Goal: Information Seeking & Learning: Learn about a topic

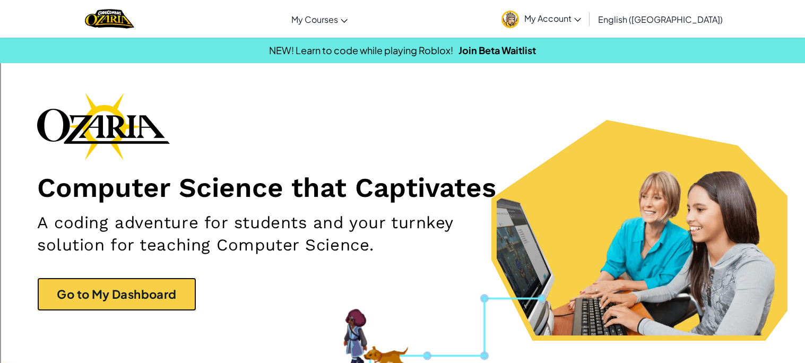
click at [168, 286] on link "Go to My Dashboard" at bounding box center [116, 294] width 159 height 33
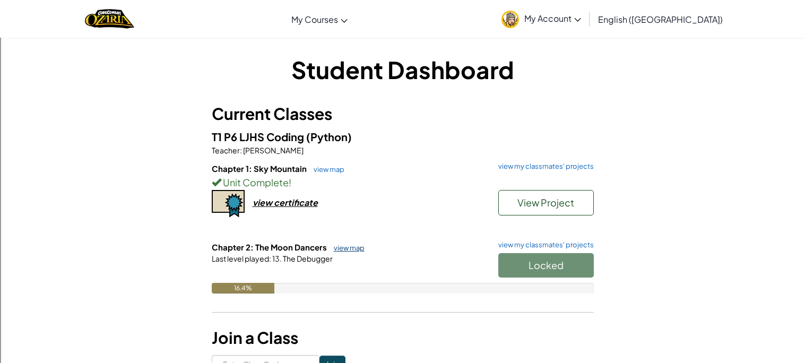
click at [342, 250] on link "view map" at bounding box center [347, 248] width 36 height 8
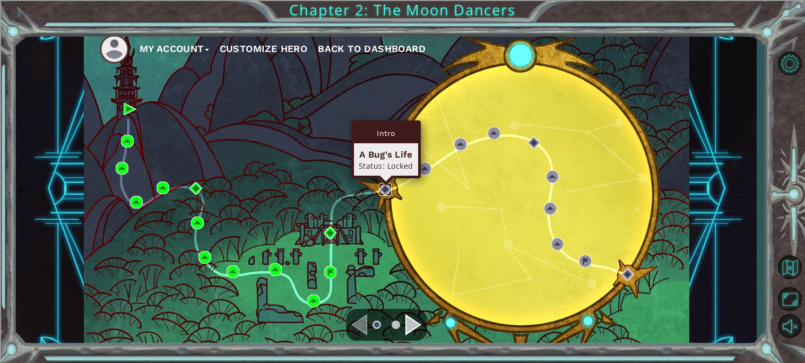
click at [383, 184] on img at bounding box center [385, 189] width 13 height 13
click at [385, 186] on img at bounding box center [385, 189] width 13 height 13
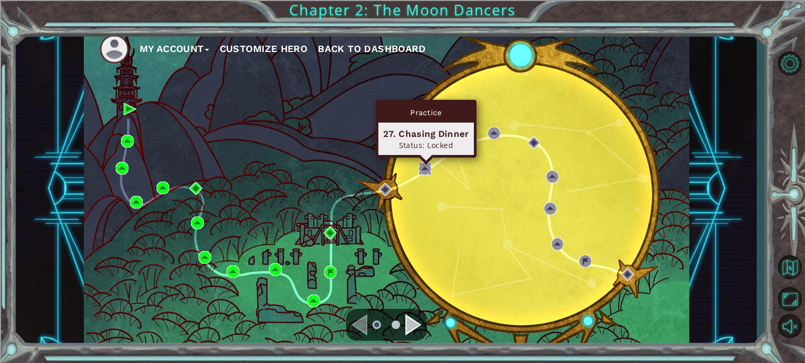
click at [420, 173] on img at bounding box center [425, 168] width 13 height 13
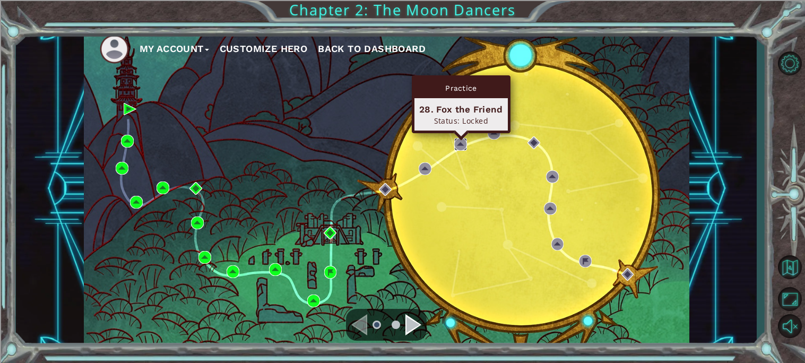
click at [463, 149] on img at bounding box center [460, 144] width 13 height 13
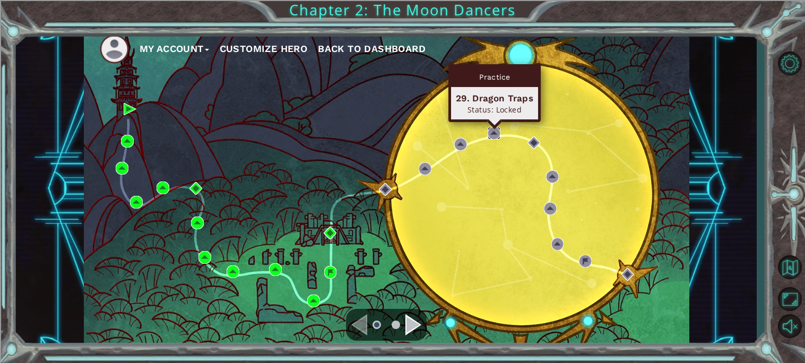
click at [498, 136] on img at bounding box center [494, 133] width 13 height 13
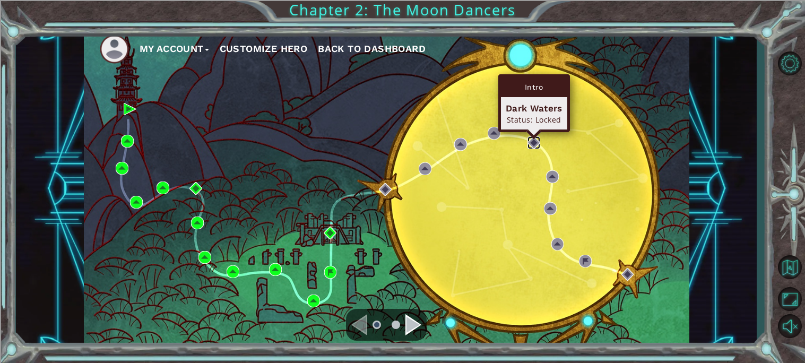
click at [538, 143] on img at bounding box center [534, 142] width 13 height 13
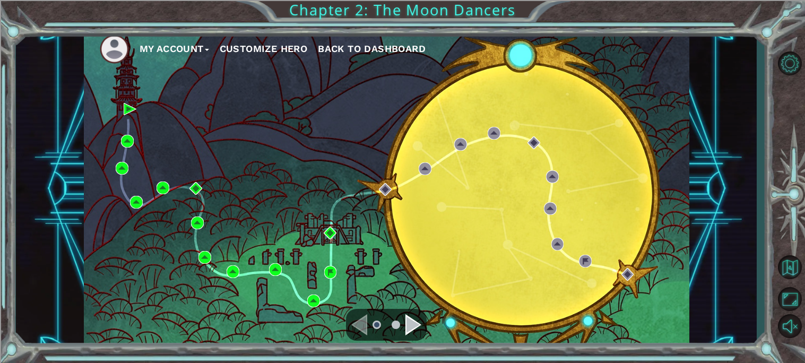
click at [560, 178] on div "My Account Customize Hero Back to Dashboard" at bounding box center [387, 189] width 606 height 320
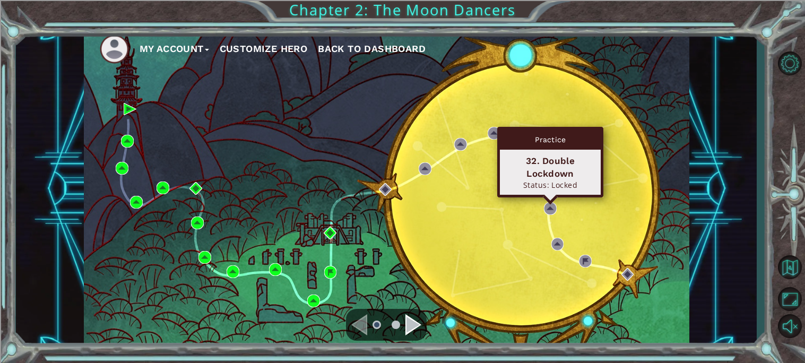
click at [550, 198] on div "Practice 32. Double Lockdown Status: Locked" at bounding box center [550, 162] width 106 height 71
click at [554, 211] on img at bounding box center [550, 208] width 13 height 13
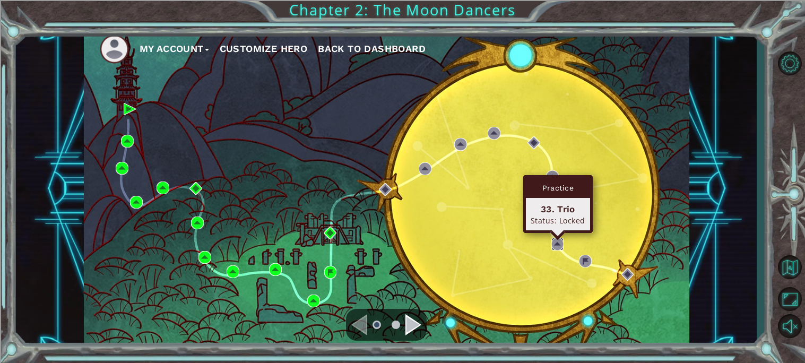
click at [557, 242] on img at bounding box center [558, 244] width 13 height 13
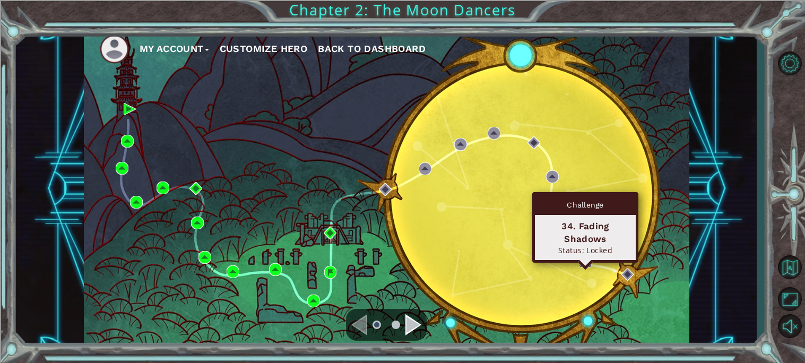
click at [584, 260] on img at bounding box center [585, 261] width 13 height 13
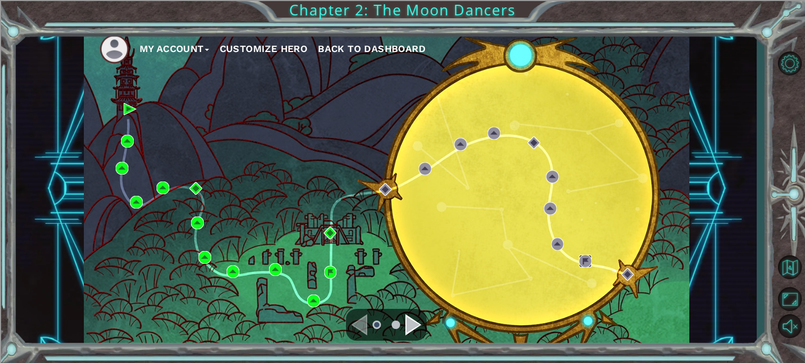
click at [583, 260] on img at bounding box center [585, 261] width 13 height 13
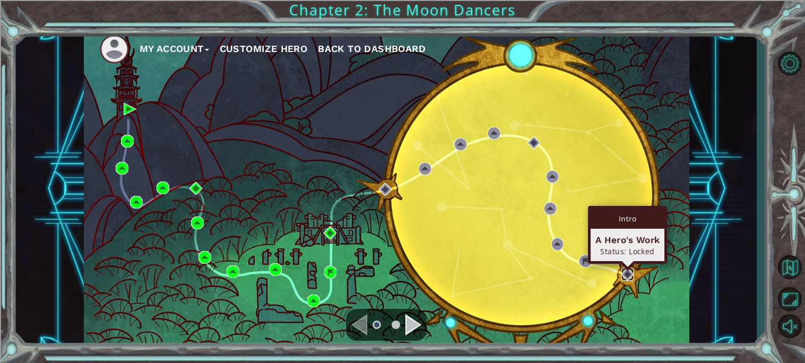
click at [623, 270] on img at bounding box center [628, 274] width 13 height 13
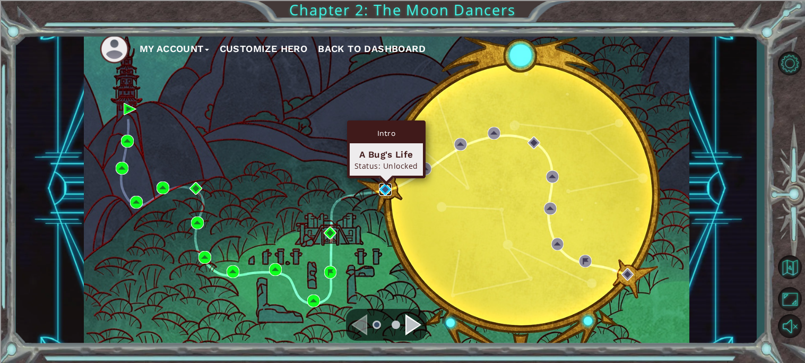
click at [390, 188] on img at bounding box center [385, 189] width 13 height 13
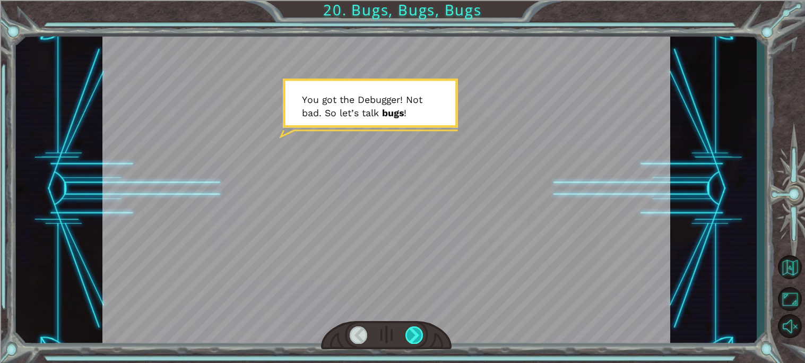
click at [414, 336] on div at bounding box center [415, 336] width 18 height 18
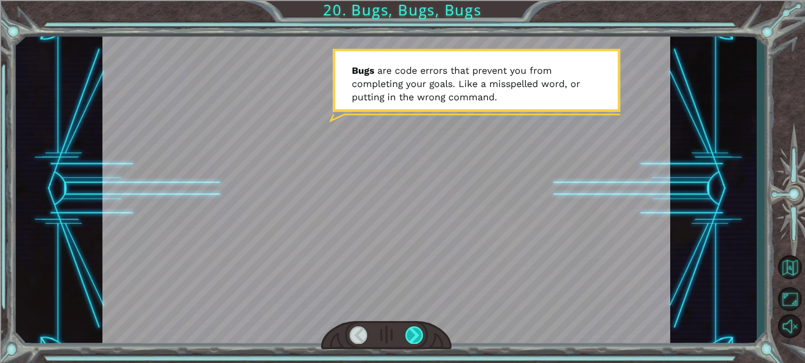
click at [418, 330] on div at bounding box center [415, 336] width 18 height 18
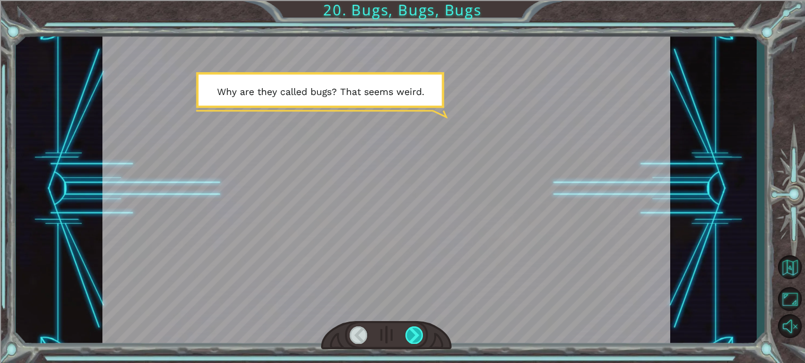
click at [418, 330] on div at bounding box center [415, 336] width 18 height 18
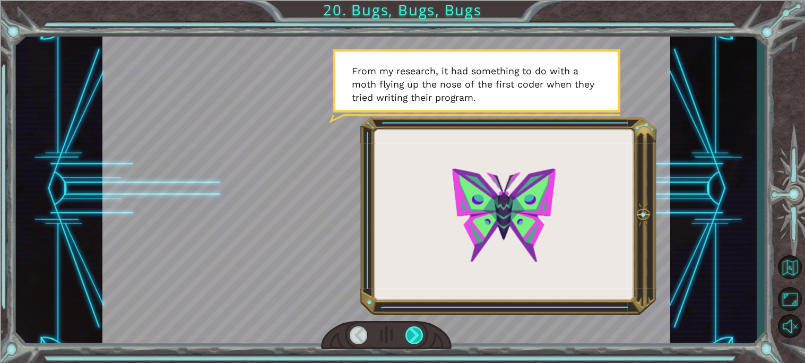
click at [418, 330] on div at bounding box center [415, 336] width 18 height 18
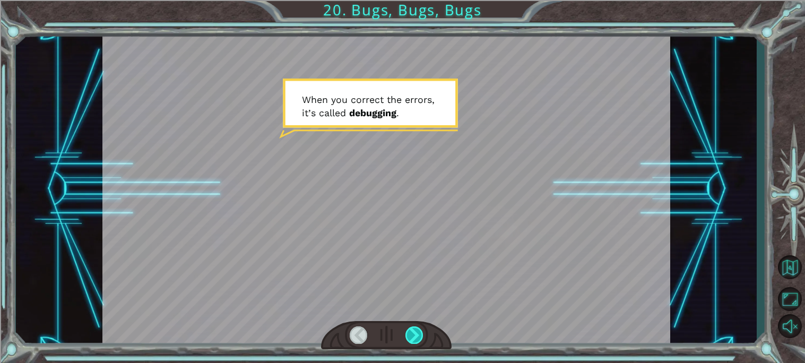
click at [418, 330] on div at bounding box center [415, 336] width 18 height 18
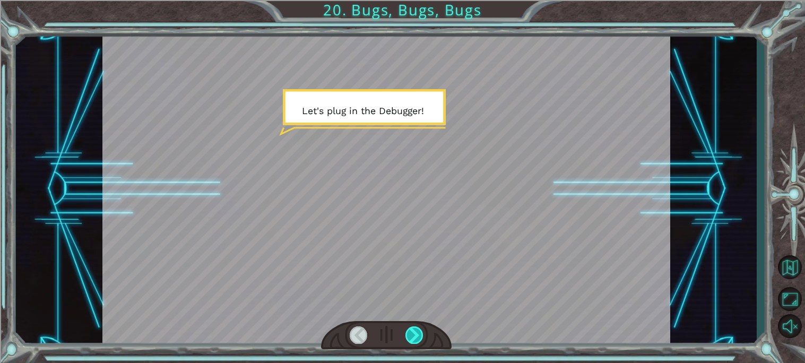
click at [418, 330] on div at bounding box center [415, 336] width 18 height 18
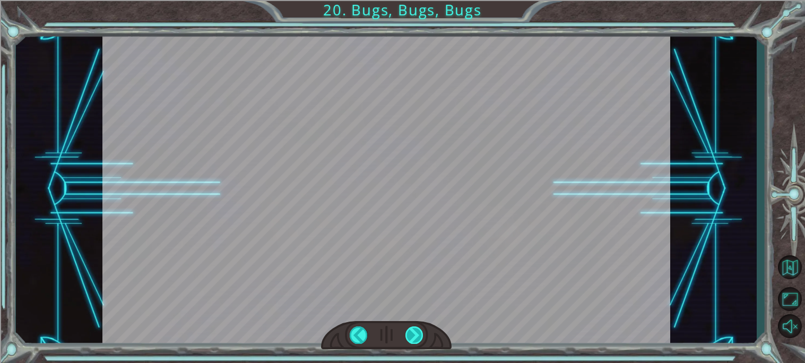
click at [417, 340] on div at bounding box center [415, 336] width 18 height 18
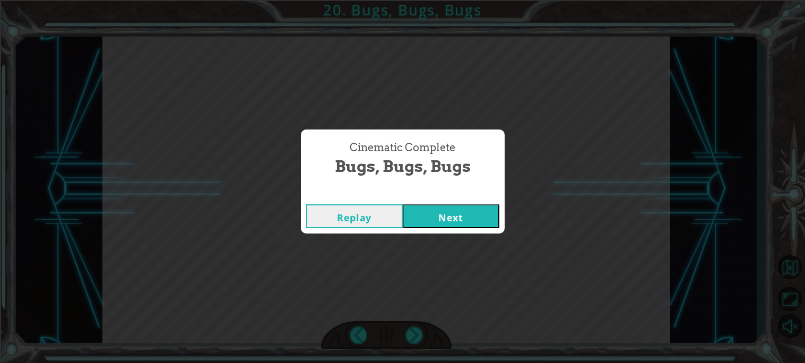
click at [435, 222] on button "Next" at bounding box center [451, 216] width 97 height 24
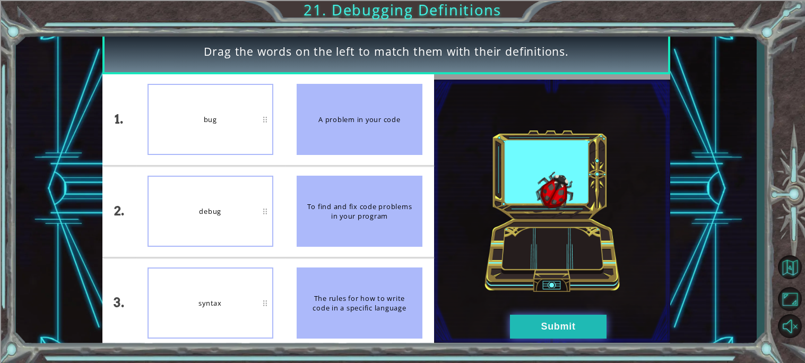
click at [572, 337] on button "Submit" at bounding box center [558, 327] width 97 height 24
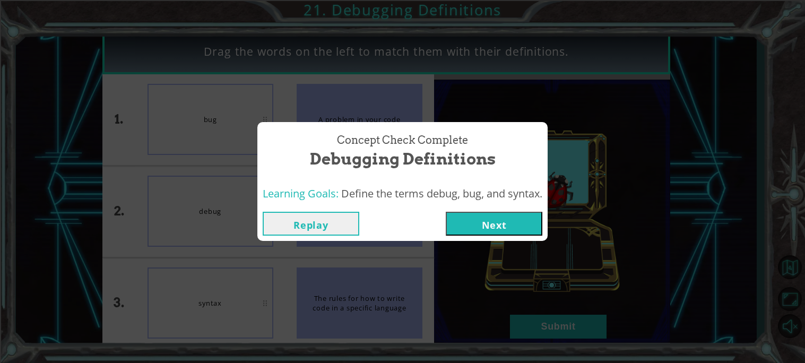
click at [486, 220] on button "Next" at bounding box center [494, 224] width 97 height 24
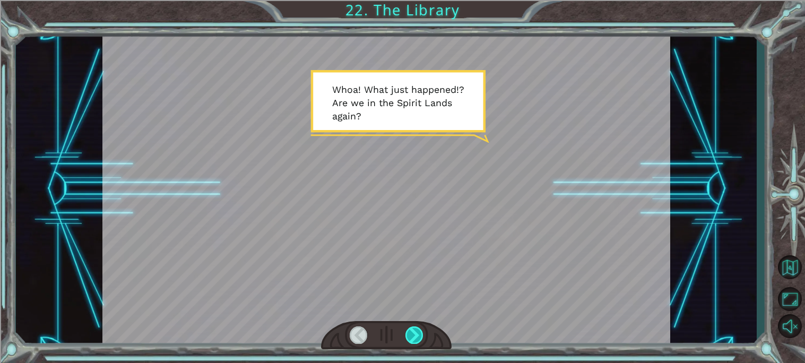
click at [417, 337] on div at bounding box center [415, 336] width 18 height 18
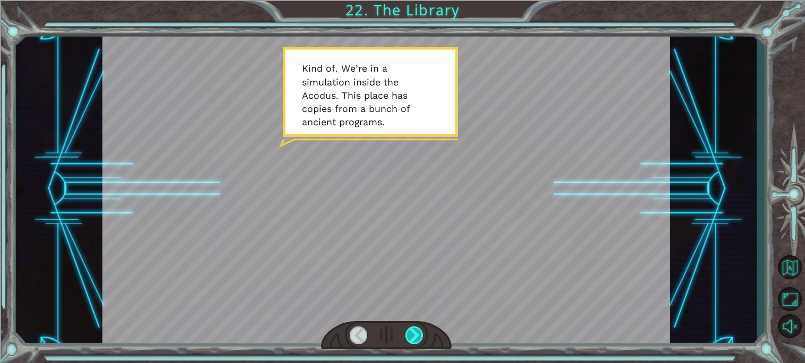
click at [417, 337] on div at bounding box center [415, 336] width 18 height 18
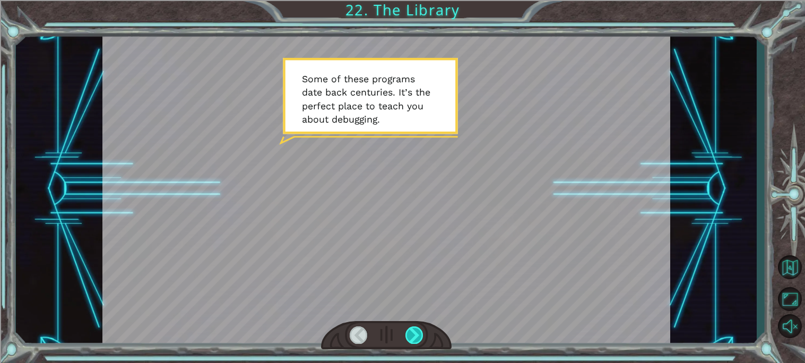
click at [418, 337] on div at bounding box center [415, 336] width 18 height 18
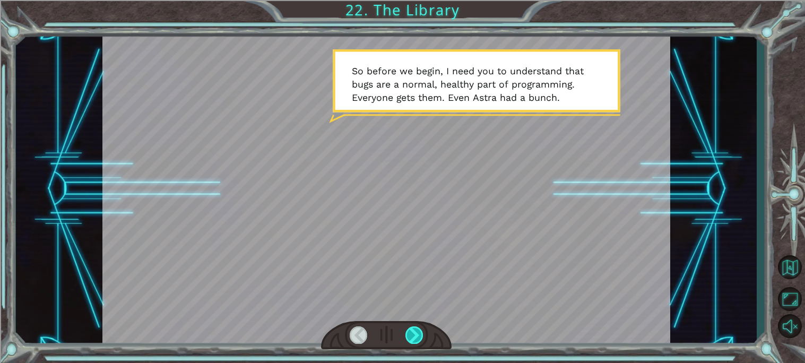
click at [417, 338] on div at bounding box center [415, 336] width 18 height 18
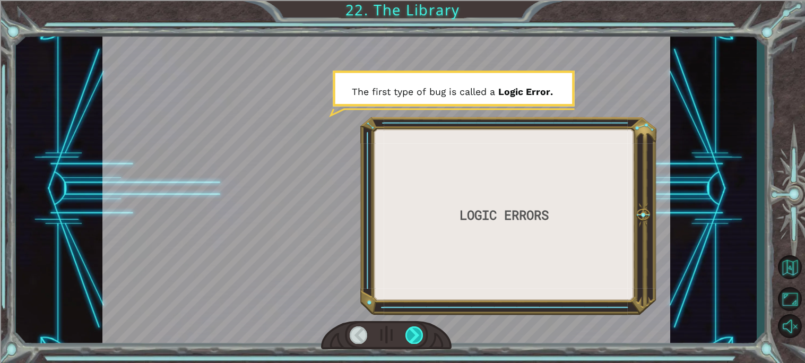
click at [417, 338] on div at bounding box center [415, 336] width 18 height 18
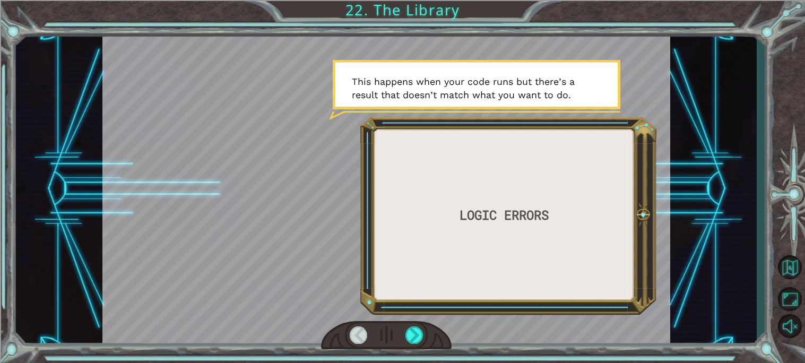
click at [443, 341] on div at bounding box center [386, 335] width 131 height 29
click at [418, 338] on div at bounding box center [415, 336] width 18 height 18
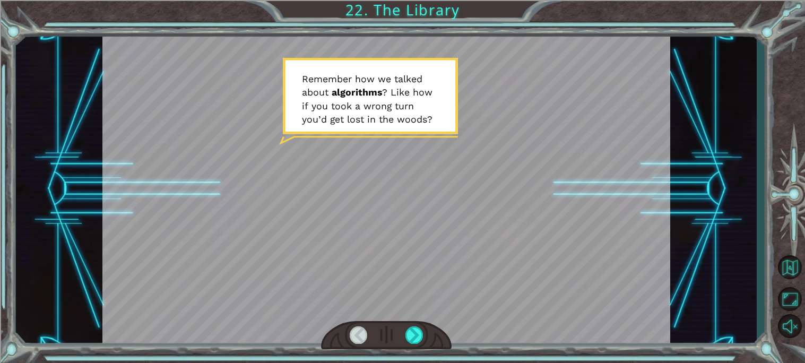
click at [414, 346] on div at bounding box center [386, 335] width 131 height 29
click at [419, 337] on div at bounding box center [415, 336] width 18 height 18
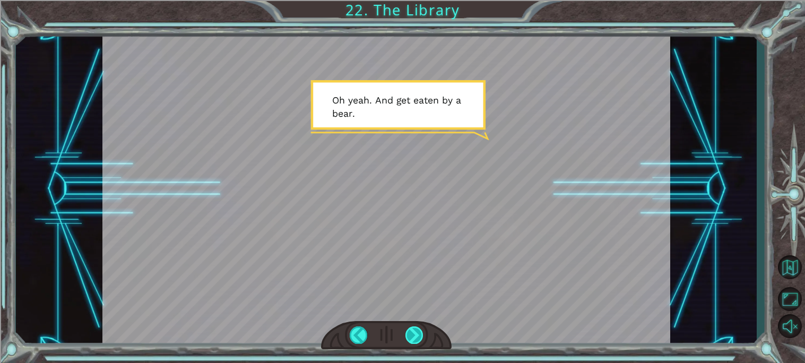
click at [417, 339] on div at bounding box center [415, 336] width 18 height 18
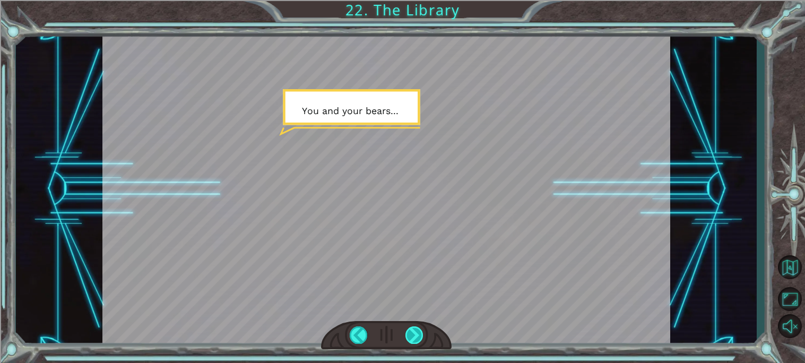
click at [407, 343] on div at bounding box center [415, 336] width 18 height 18
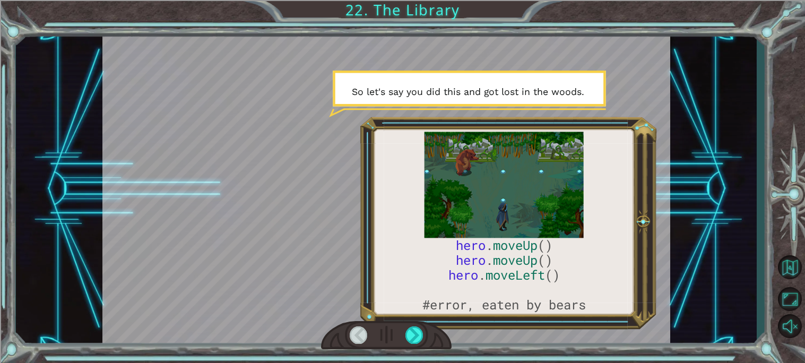
click at [388, 351] on div "hero . moveUp () hero . moveUp () hero . moveLeft () #error, eaten by bears W h…" at bounding box center [402, 181] width 805 height 363
click at [416, 331] on div at bounding box center [415, 336] width 18 height 18
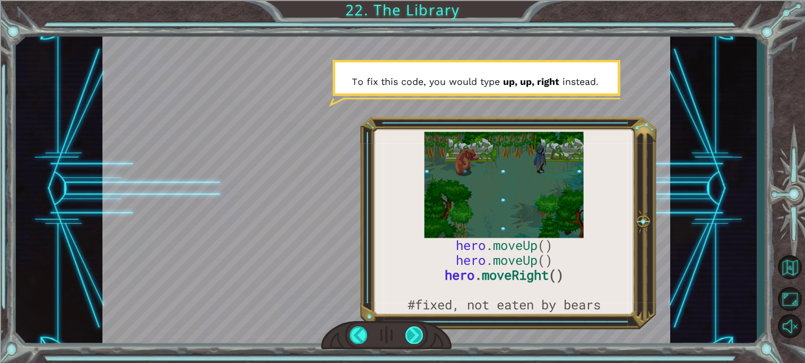
click at [416, 331] on div at bounding box center [415, 336] width 18 height 18
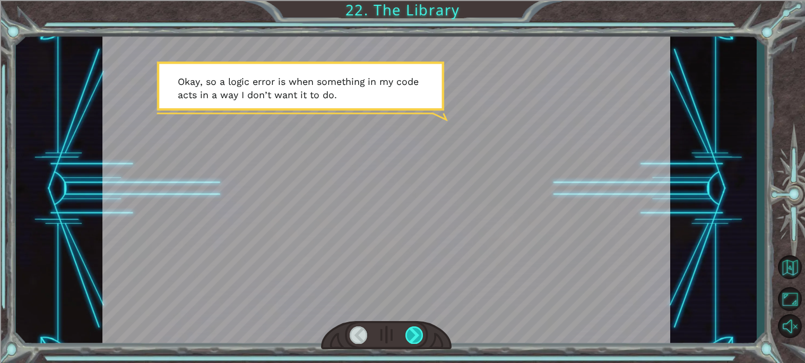
click at [417, 331] on div at bounding box center [415, 336] width 18 height 18
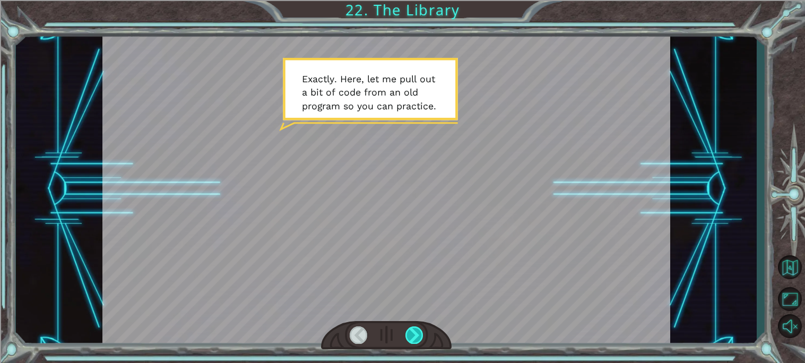
click at [417, 331] on div at bounding box center [415, 336] width 18 height 18
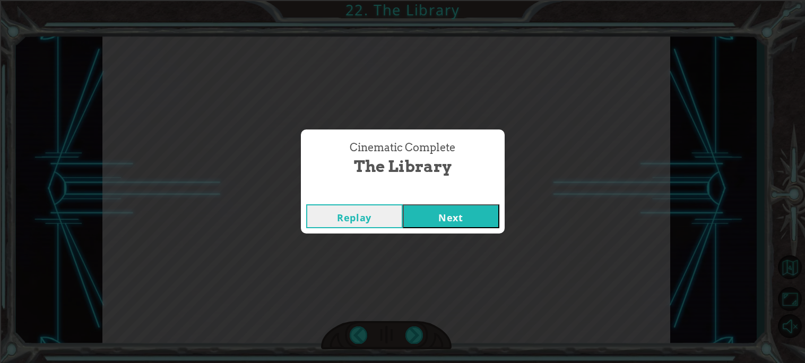
click at [432, 212] on button "Next" at bounding box center [451, 216] width 97 height 24
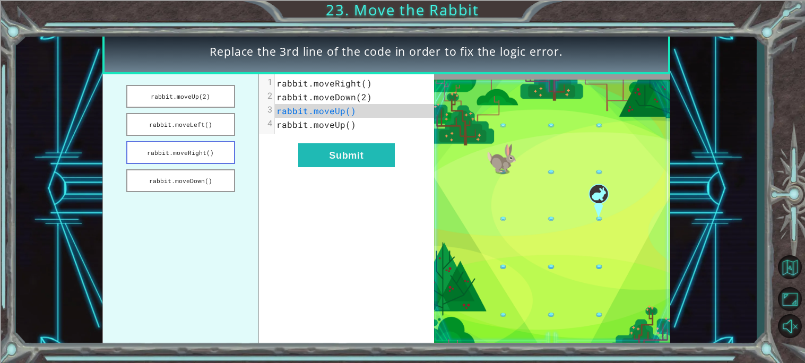
click at [220, 150] on button "rabbit.moveRight()" at bounding box center [180, 152] width 109 height 23
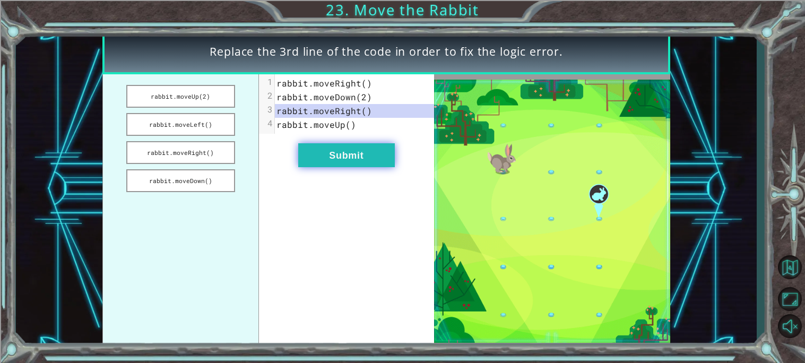
click at [350, 150] on button "Submit" at bounding box center [346, 155] width 97 height 24
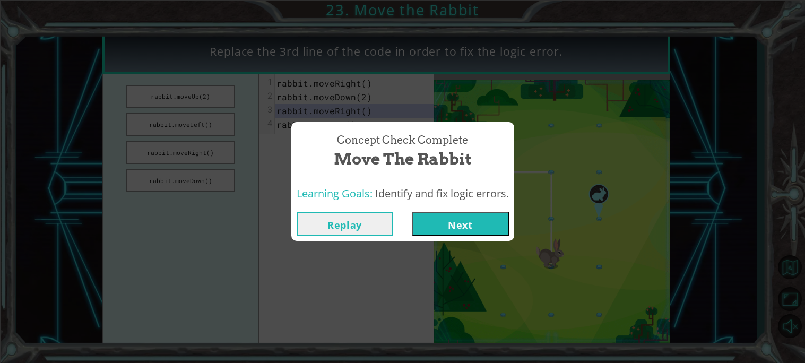
click at [465, 225] on button "Next" at bounding box center [461, 224] width 97 height 24
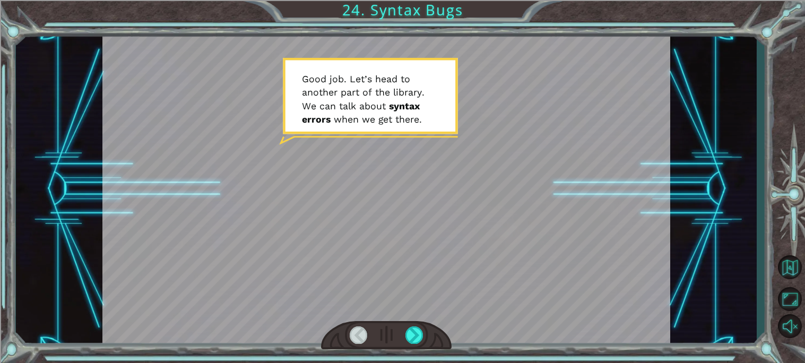
click at [421, 325] on div at bounding box center [386, 335] width 131 height 29
click at [417, 337] on div at bounding box center [415, 336] width 18 height 18
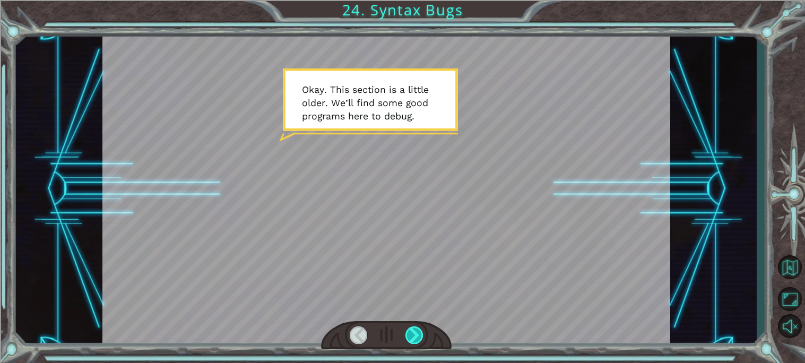
click at [417, 337] on div at bounding box center [415, 336] width 18 height 18
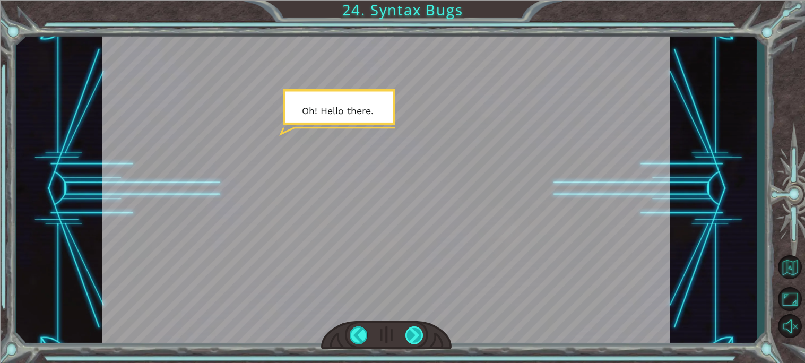
click at [417, 337] on div at bounding box center [415, 336] width 18 height 18
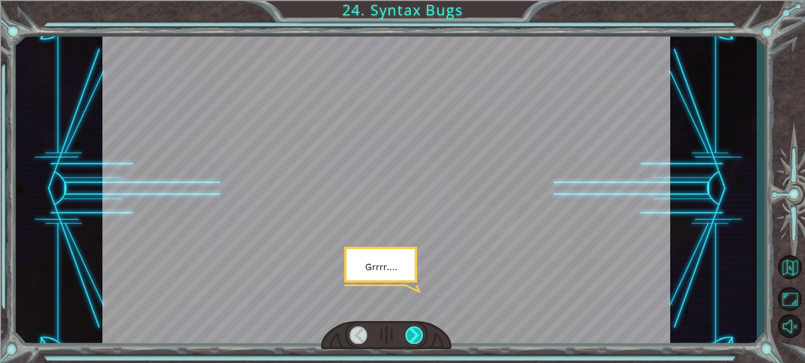
click at [417, 338] on div at bounding box center [415, 336] width 18 height 18
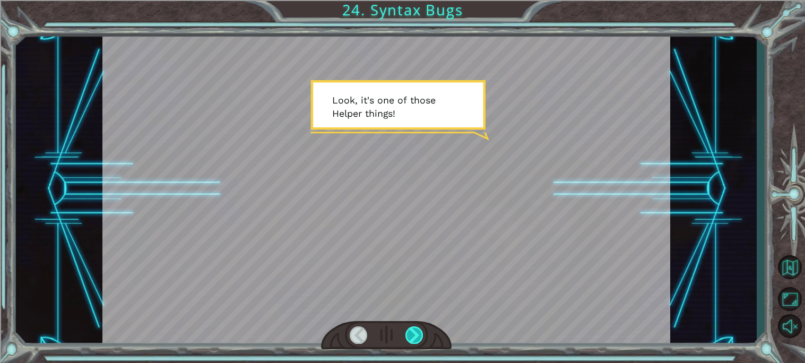
click at [416, 338] on div at bounding box center [415, 336] width 18 height 18
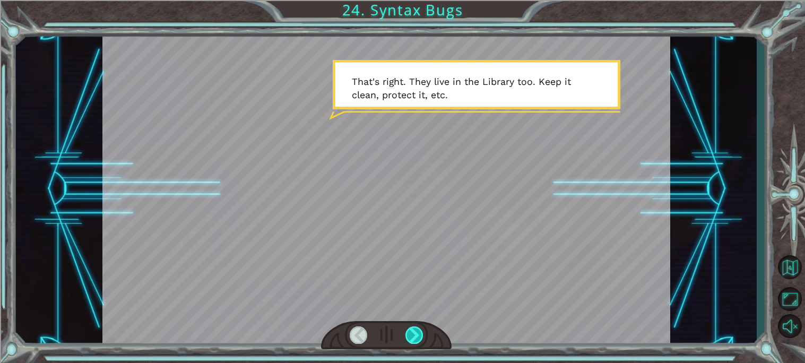
click at [416, 338] on div at bounding box center [415, 336] width 18 height 18
click at [415, 339] on div at bounding box center [415, 336] width 18 height 18
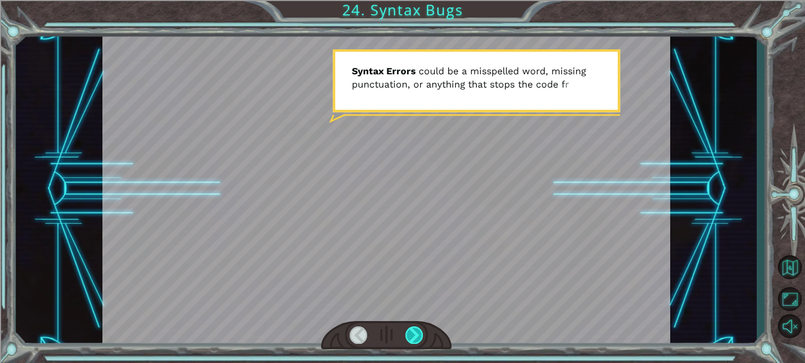
click at [415, 339] on div at bounding box center [415, 336] width 18 height 18
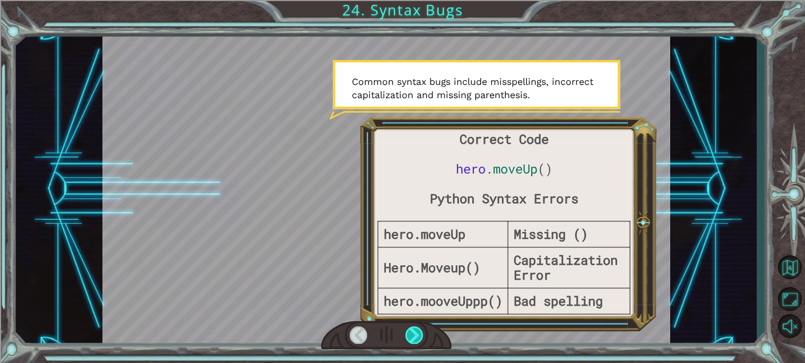
click at [414, 338] on div at bounding box center [415, 336] width 18 height 18
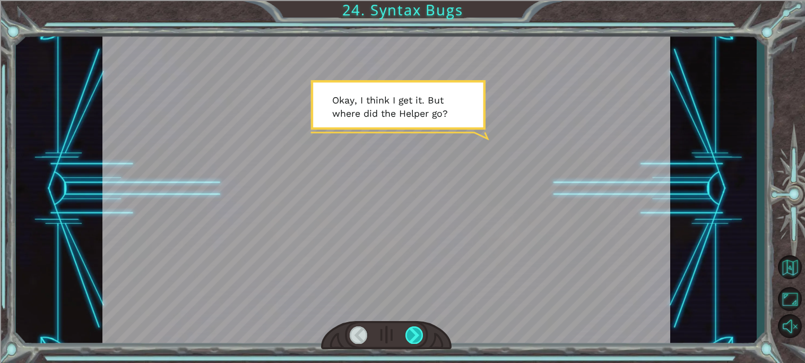
click at [414, 338] on div at bounding box center [415, 336] width 18 height 18
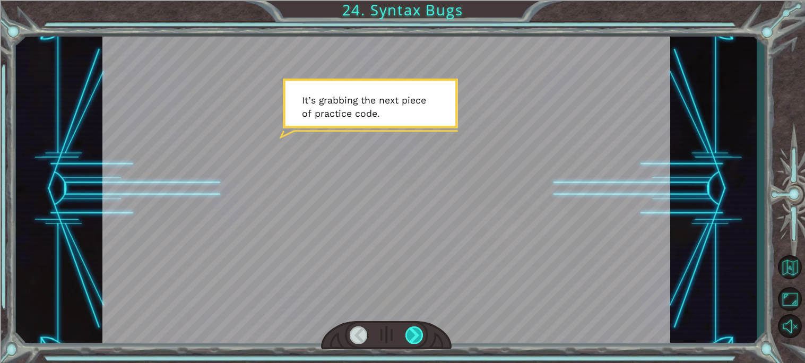
click at [413, 338] on div at bounding box center [415, 336] width 18 height 18
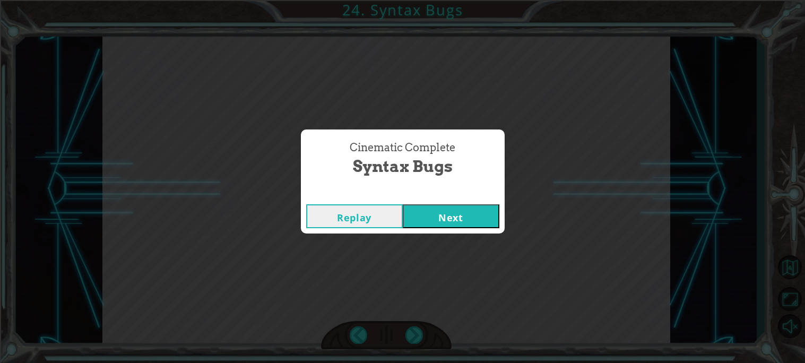
click at [428, 228] on button "Next" at bounding box center [451, 216] width 97 height 24
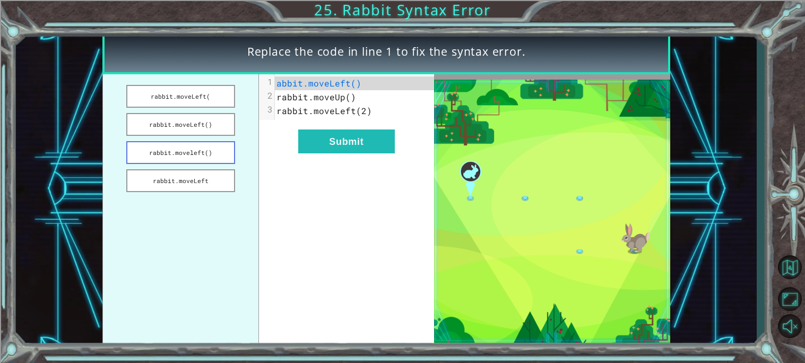
click at [220, 147] on button "rabbit.moveleft()" at bounding box center [180, 152] width 109 height 23
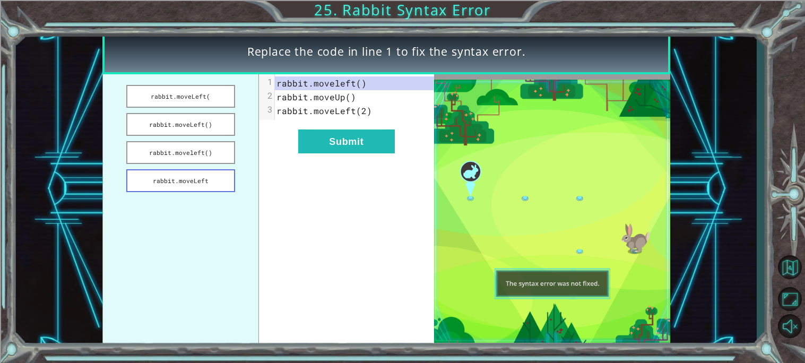
click at [225, 178] on button "rabbit.moveLeft" at bounding box center [180, 180] width 109 height 23
click at [206, 156] on button "rabbit.moveleft()" at bounding box center [180, 152] width 109 height 23
click at [352, 142] on button "Submit" at bounding box center [346, 142] width 97 height 24
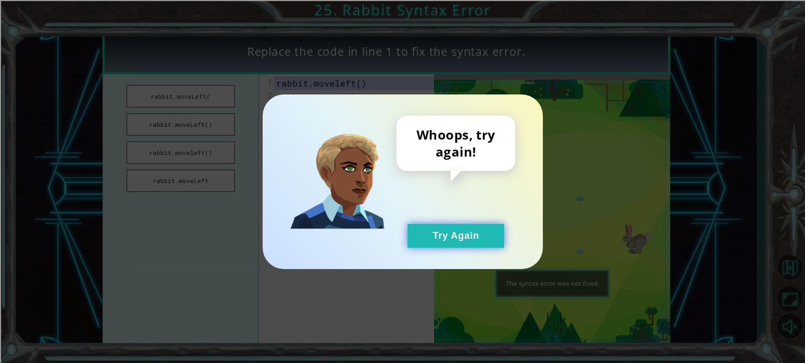
click at [450, 243] on button "Try Again" at bounding box center [456, 236] width 97 height 24
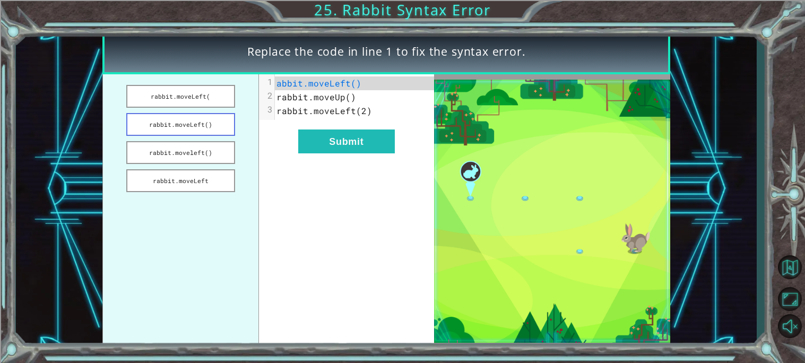
click at [227, 126] on button "rabbit.moveLeft()" at bounding box center [180, 124] width 109 height 23
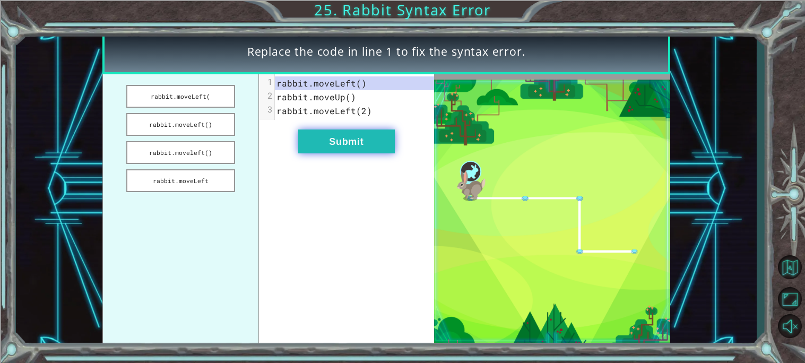
click at [345, 145] on button "Submit" at bounding box center [346, 142] width 97 height 24
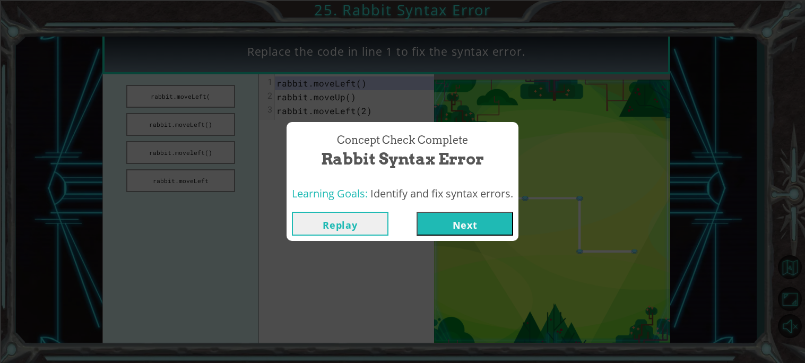
click at [449, 217] on button "Next" at bounding box center [465, 224] width 97 height 24
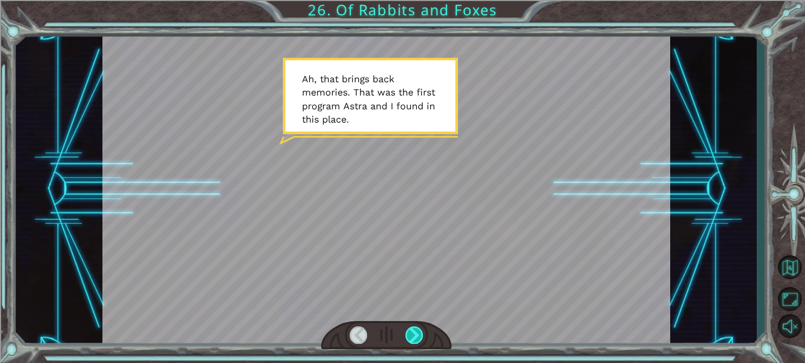
click at [418, 331] on div at bounding box center [415, 336] width 18 height 18
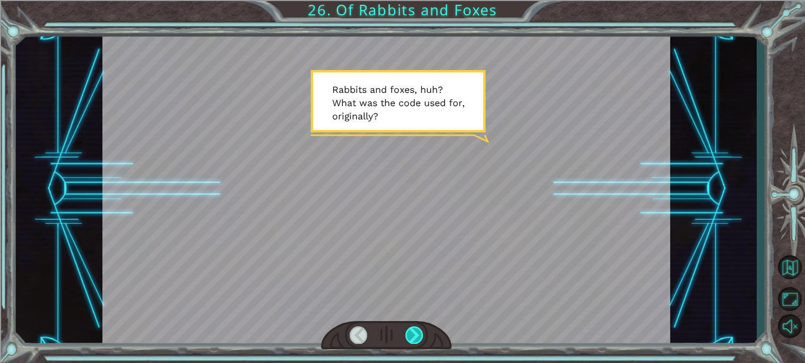
click at [418, 329] on div at bounding box center [415, 336] width 18 height 18
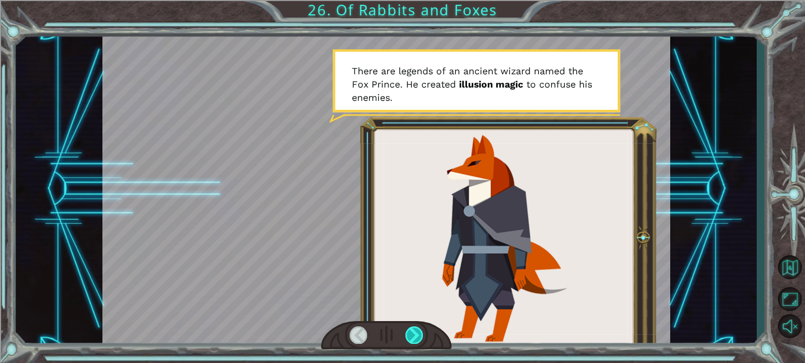
click at [418, 330] on div at bounding box center [415, 336] width 18 height 18
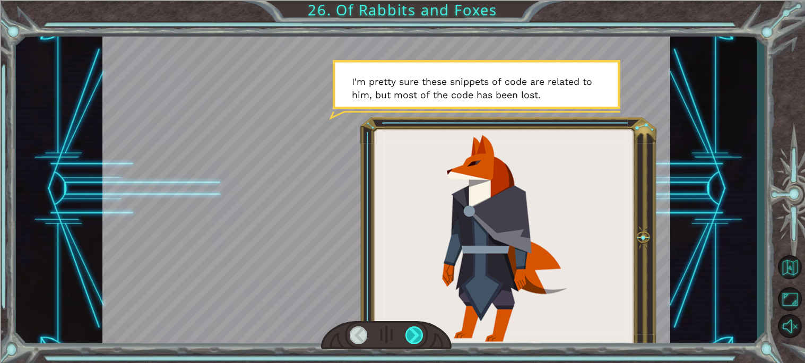
click at [418, 331] on div at bounding box center [415, 336] width 18 height 18
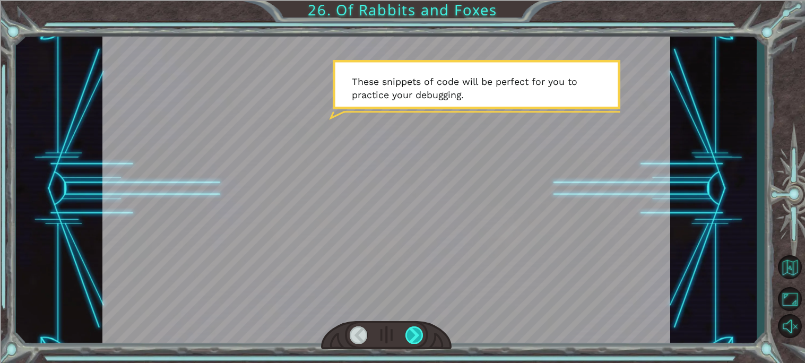
click at [418, 331] on div at bounding box center [415, 336] width 18 height 18
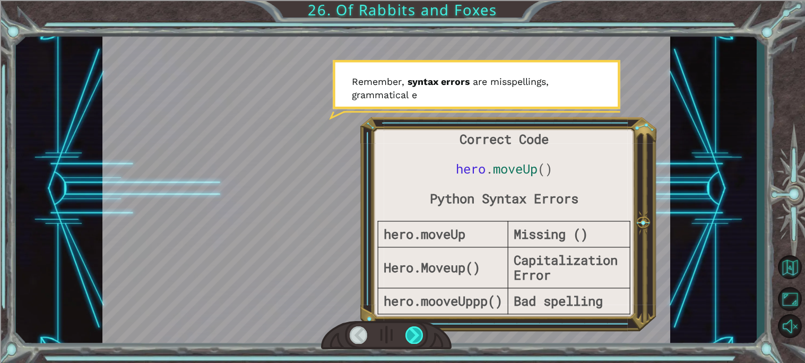
click at [418, 330] on div at bounding box center [415, 336] width 18 height 18
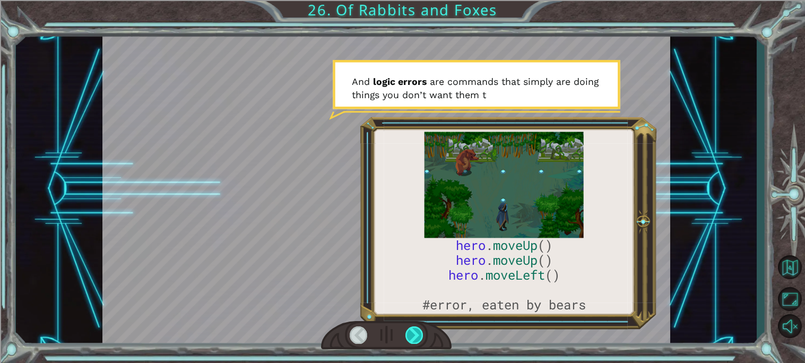
click at [418, 330] on div at bounding box center [415, 336] width 18 height 18
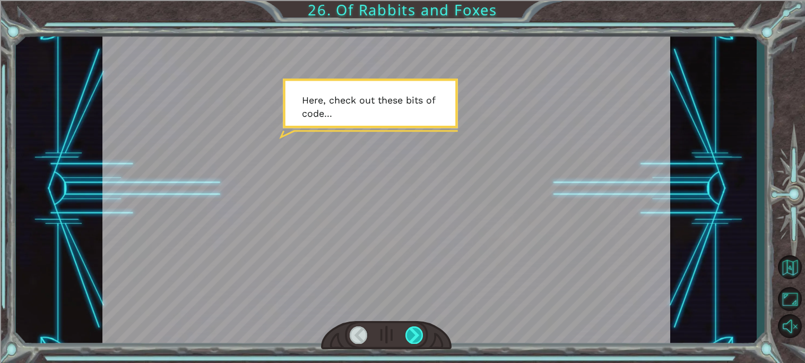
click at [418, 330] on div at bounding box center [415, 336] width 18 height 18
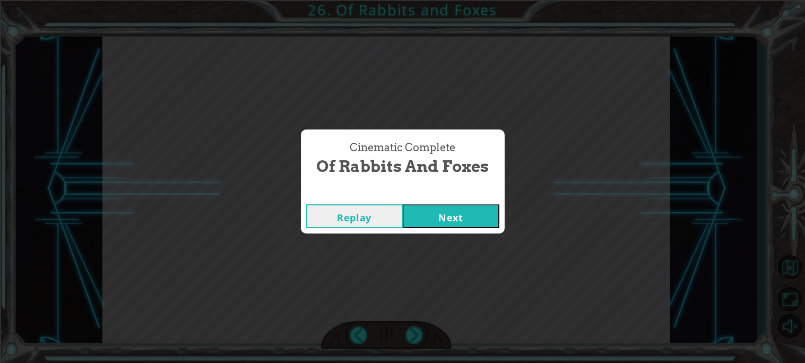
click at [466, 224] on button "Next" at bounding box center [451, 216] width 97 height 24
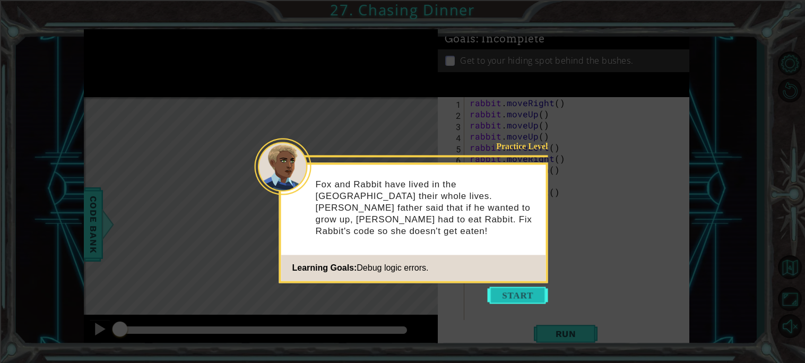
click at [509, 295] on button "Start" at bounding box center [518, 295] width 61 height 17
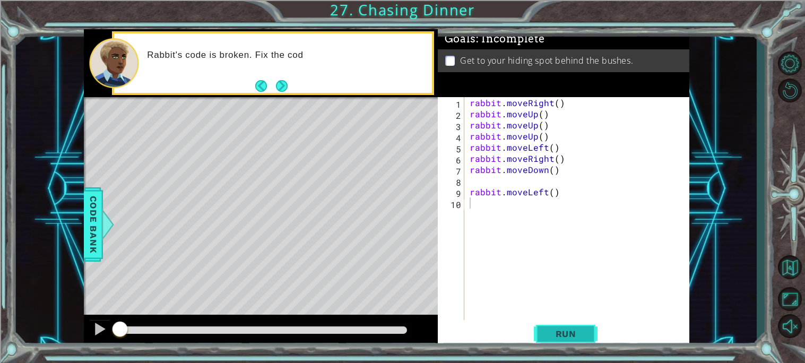
click at [573, 336] on span "Run" at bounding box center [566, 334] width 42 height 11
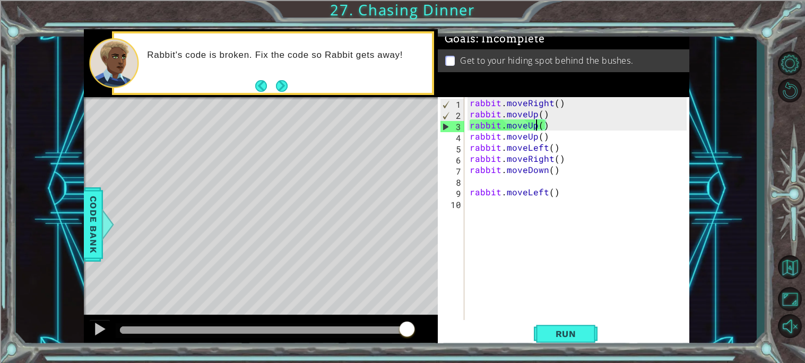
click at [537, 121] on div "rabbit . moveRight ( ) rabbit . moveUp ( ) rabbit . moveUp ( ) rabbit . moveUp …" at bounding box center [580, 219] width 225 height 245
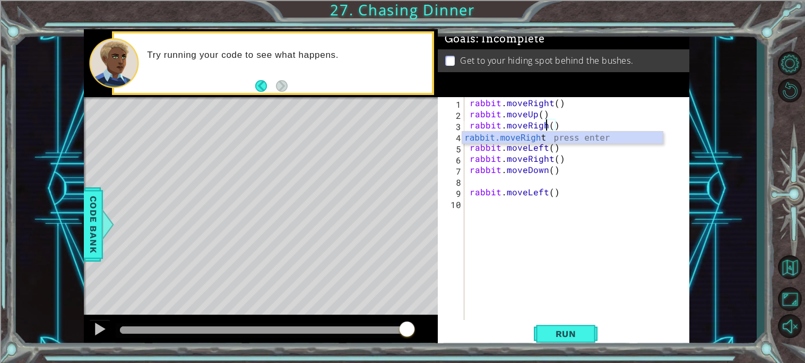
scroll to position [0, 5]
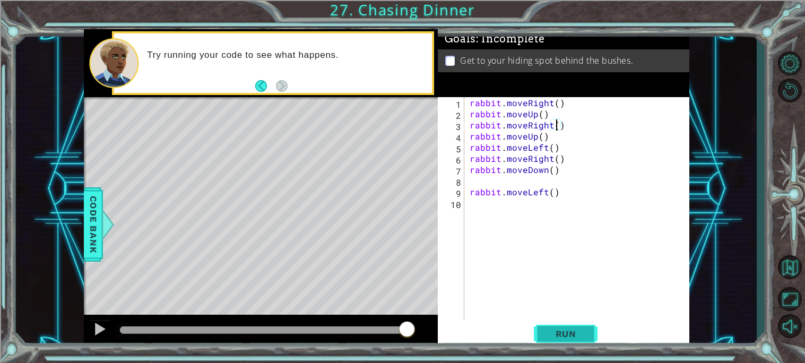
click at [571, 331] on span "Run" at bounding box center [566, 334] width 42 height 11
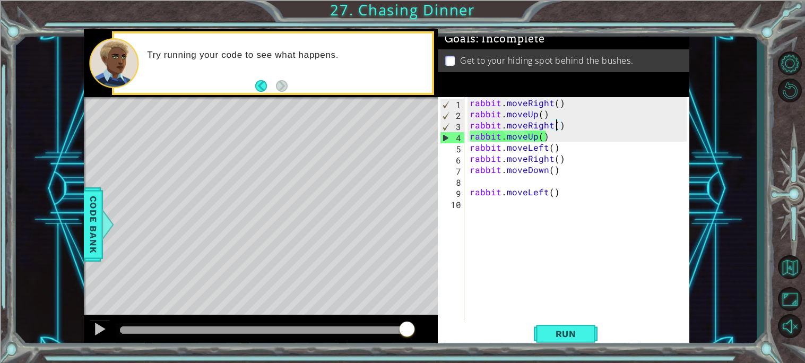
click at [535, 138] on div "rabbit . moveRight ( ) rabbit . moveUp ( ) rabbit . moveRight ( ) rabbit . move…" at bounding box center [580, 219] width 225 height 245
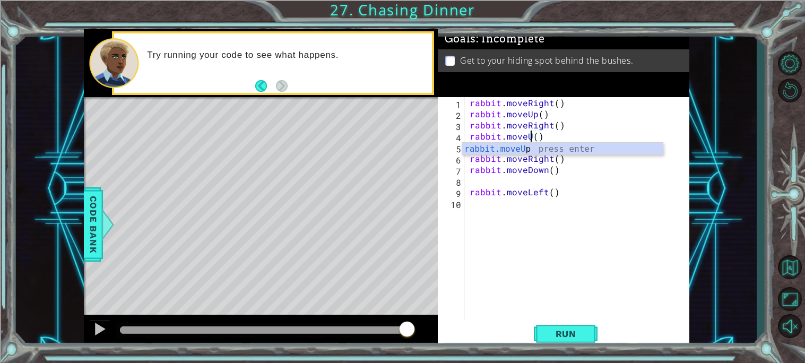
scroll to position [0, 3]
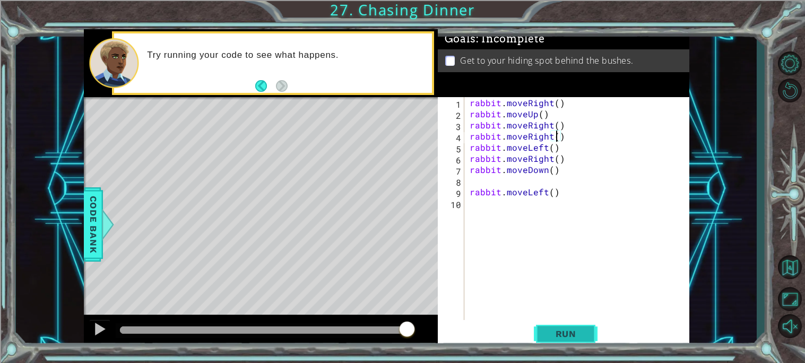
click at [561, 332] on span "Run" at bounding box center [566, 334] width 42 height 11
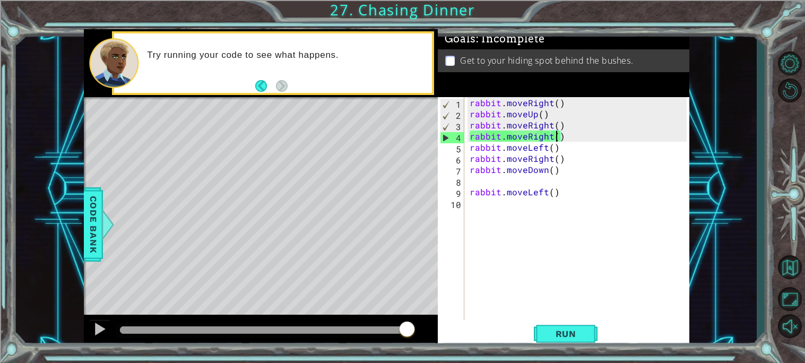
click at [562, 147] on div "rabbit . moveRight ( ) rabbit . moveUp ( ) rabbit . moveRight ( ) rabbit . move…" at bounding box center [580, 219] width 225 height 245
drag, startPoint x: 553, startPoint y: 110, endPoint x: 469, endPoint y: 113, distance: 84.5
click at [469, 113] on div "rabbit . moveRight ( ) rabbit . moveUp ( ) rabbit . moveRight ( ) rabbit . move…" at bounding box center [580, 219] width 225 height 245
type textarea "rabbit.moveUp()"
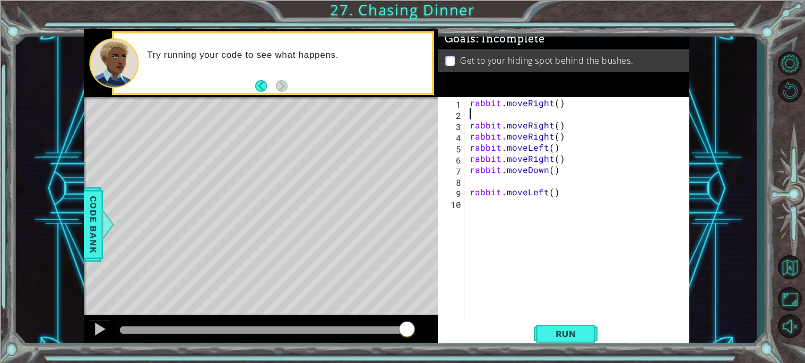
type textarea "rabbit.moveRight()"
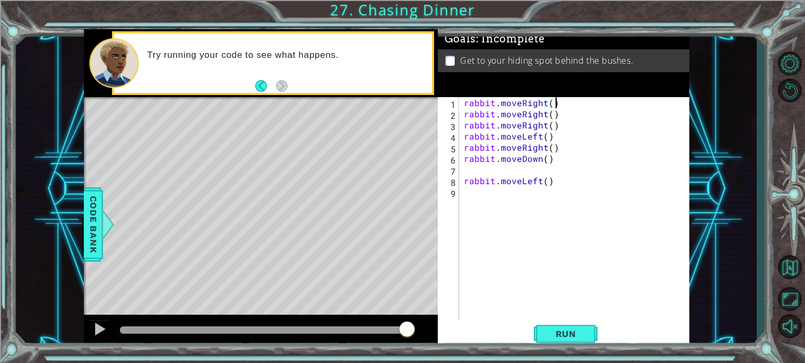
click at [564, 126] on div "rabbit . moveRight ( ) rabbit . moveRight ( ) rabbit . moveRight ( ) rabbit . m…" at bounding box center [577, 219] width 230 height 245
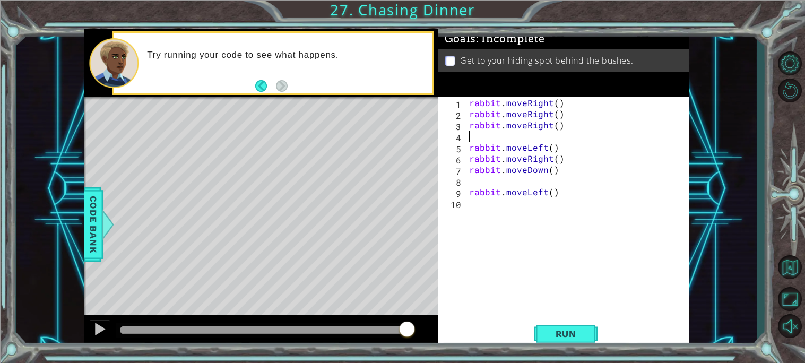
paste textarea "rabbit.moveUp()"
click at [553, 148] on div "rabbit . moveRight ( ) rabbit . moveRight ( ) rabbit . moveRight ( ) rabbit . m…" at bounding box center [579, 219] width 225 height 245
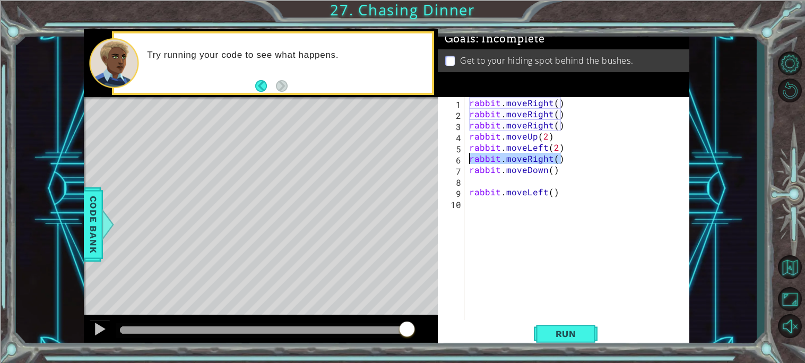
drag, startPoint x: 562, startPoint y: 154, endPoint x: 465, endPoint y: 160, distance: 97.3
click at [465, 160] on div "rabbit.moveLeft(2) 1 2 3 4 5 6 7 8 9 10 rabbit . moveRight ( ) rabbit . moveRig…" at bounding box center [562, 208] width 249 height 223
type textarea "rabbit.moveRight()"
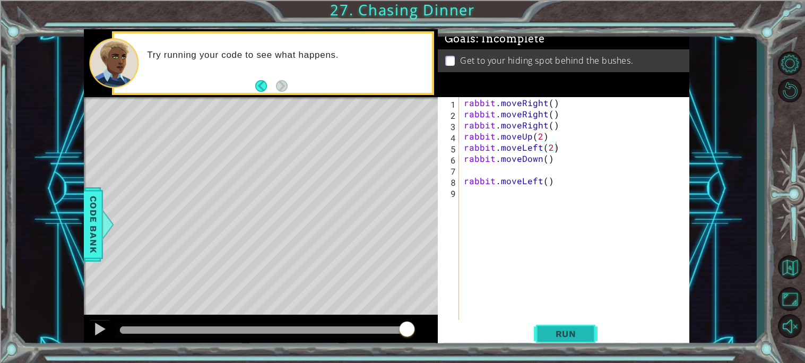
click at [582, 324] on button "Run" at bounding box center [566, 333] width 64 height 25
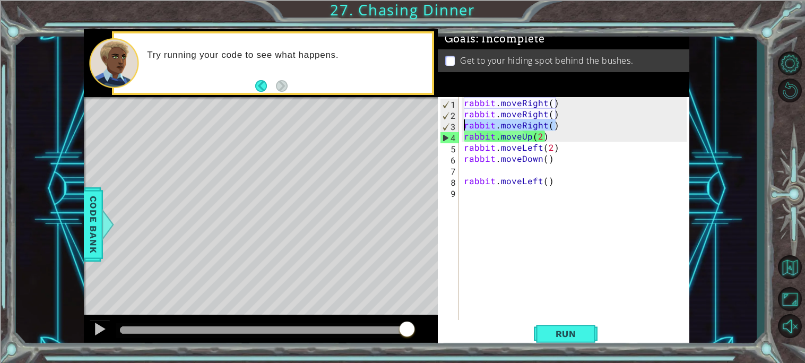
drag, startPoint x: 564, startPoint y: 126, endPoint x: 464, endPoint y: 126, distance: 100.3
click at [464, 126] on div "rabbit . moveRight ( ) rabbit . moveRight ( ) rabbit . moveRight ( ) rabbit . m…" at bounding box center [577, 219] width 230 height 245
type textarea "rabbit.moveRight()"
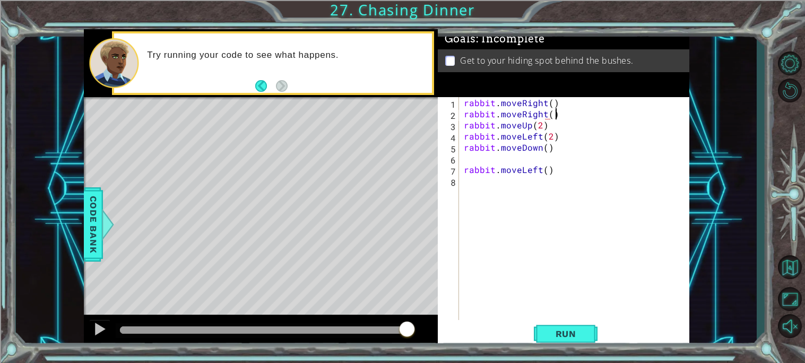
scroll to position [0, 5]
type textarea "rabbit.moveRight()"
click at [552, 327] on button "Run" at bounding box center [566, 333] width 64 height 25
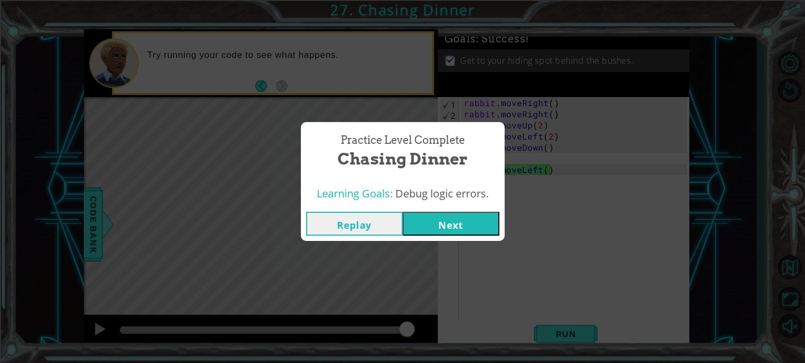
click at [466, 230] on button "Next" at bounding box center [451, 224] width 97 height 24
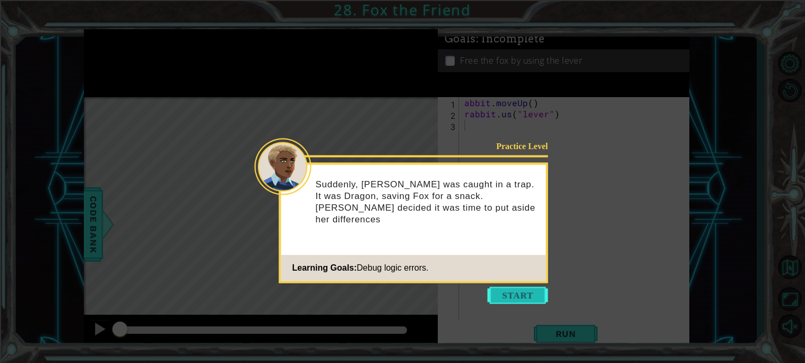
click at [525, 290] on button "Start" at bounding box center [518, 295] width 61 height 17
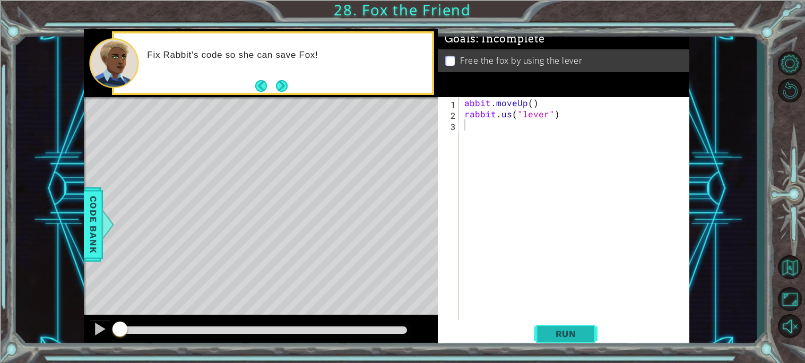
click at [562, 330] on span "Run" at bounding box center [566, 334] width 42 height 11
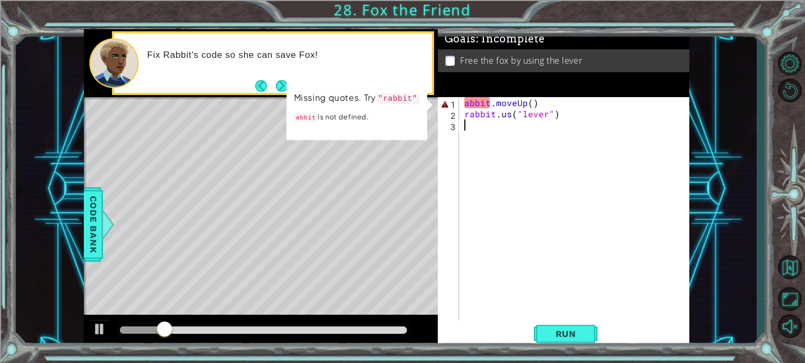
click at [467, 104] on div "abbit . moveUp ( ) rabbit . us ( "lever" )" at bounding box center [577, 219] width 230 height 245
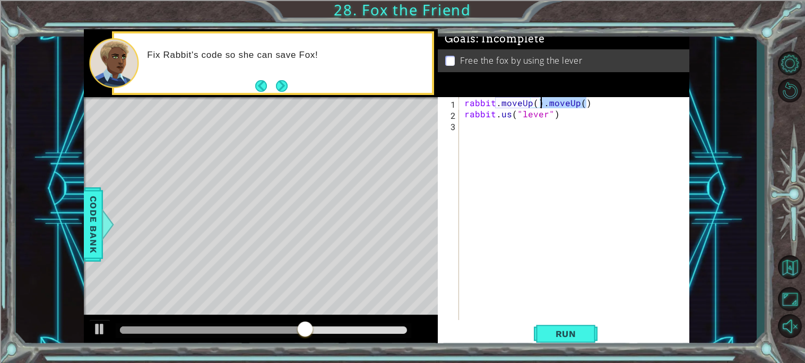
drag, startPoint x: 594, startPoint y: 104, endPoint x: 543, endPoint y: 104, distance: 51.0
click at [543, 104] on div "rabbit . moveUp ( ) . moveUp ( ) rabbit . us ( "lever" )" at bounding box center [577, 219] width 230 height 245
click at [585, 334] on span "Run" at bounding box center [566, 334] width 42 height 11
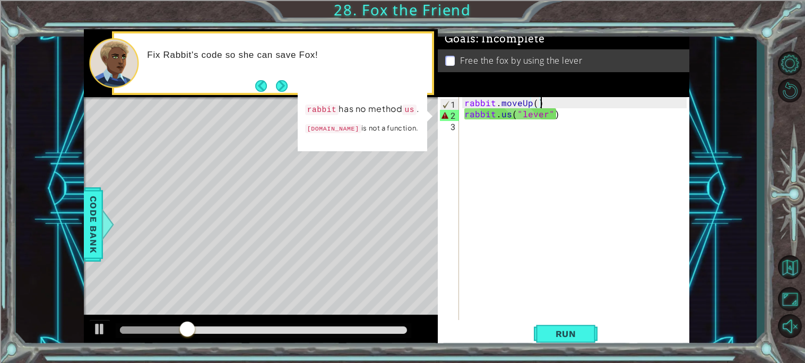
click at [511, 109] on div "rabbit . moveUp ( ) rabbit . us ( "lever" )" at bounding box center [577, 219] width 230 height 245
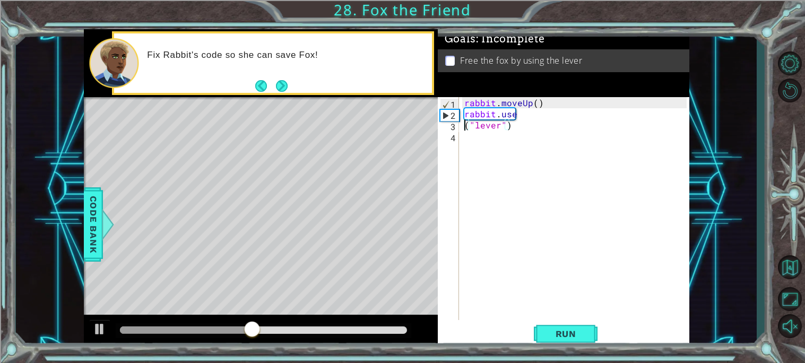
scroll to position [0, 1]
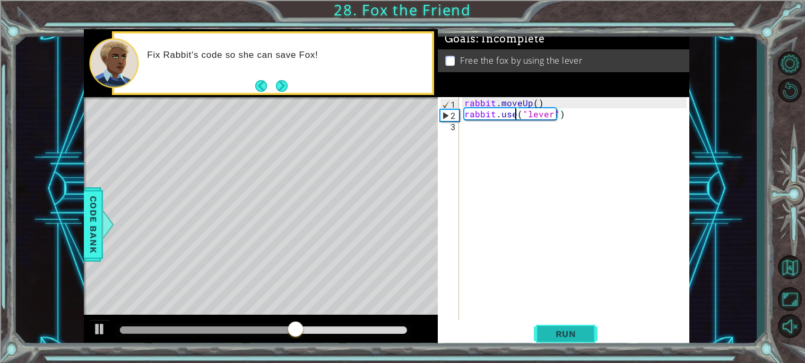
type textarea "rabbit.use("lever")"
click at [565, 324] on button "Run" at bounding box center [566, 333] width 64 height 25
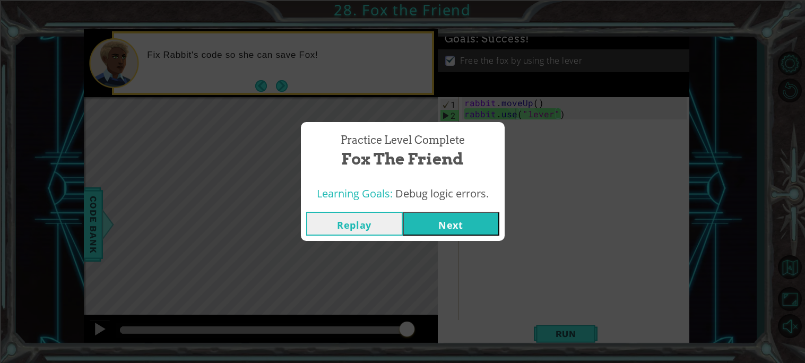
click at [473, 214] on button "Next" at bounding box center [451, 224] width 97 height 24
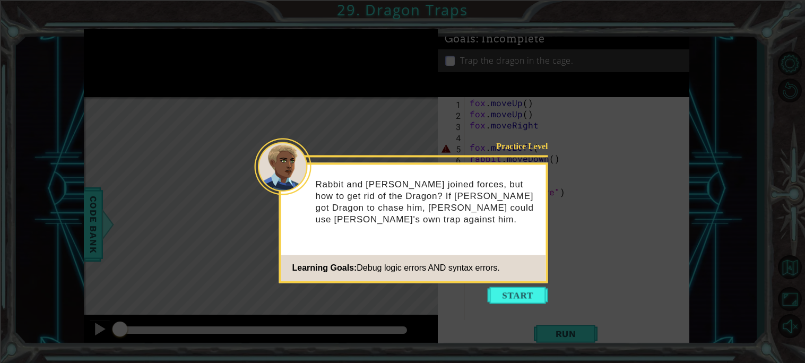
click at [502, 306] on icon at bounding box center [402, 181] width 805 height 363
click at [495, 283] on div "Practice Level Rabbit and Fox joined forces, but how to get rid of the Dragon? …" at bounding box center [413, 222] width 269 height 121
click at [504, 295] on button "Start" at bounding box center [518, 295] width 61 height 17
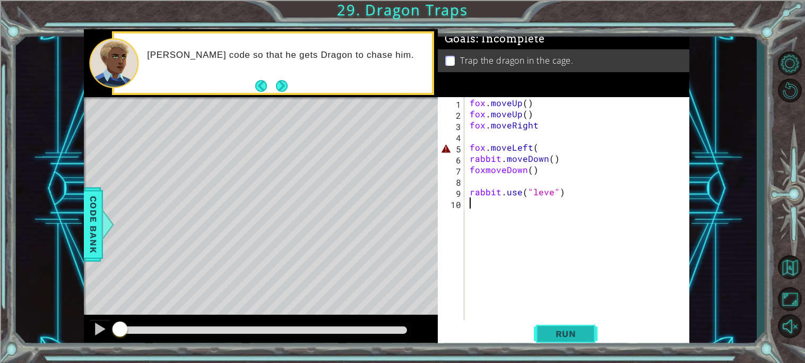
click at [568, 322] on button "Run" at bounding box center [566, 333] width 64 height 25
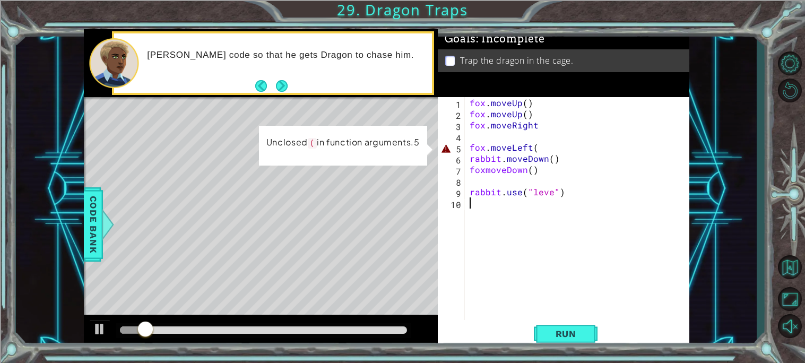
click at [552, 145] on div "fox . moveUp ( ) fox . moveUp ( ) fox . moveRight fox . moveLeft ( rabbit . mov…" at bounding box center [580, 219] width 225 height 245
type textarea "fox.moveLeft("
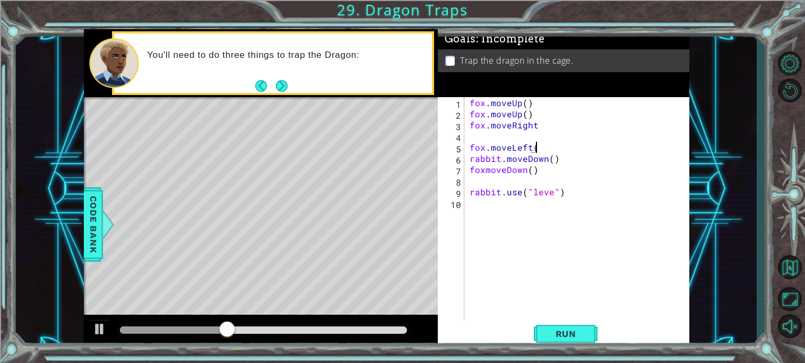
scroll to position [0, 3]
click at [565, 337] on span "Run" at bounding box center [566, 334] width 42 height 11
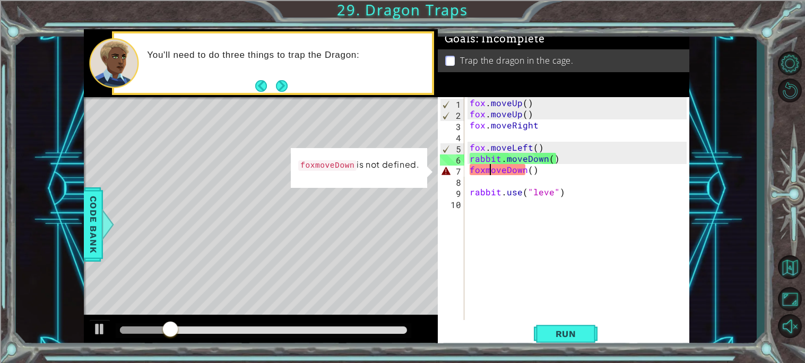
click at [490, 170] on div "fox . moveUp ( ) fox . moveUp ( ) fox . moveRight fox . moveLeft ( ) rabbit . m…" at bounding box center [580, 219] width 225 height 245
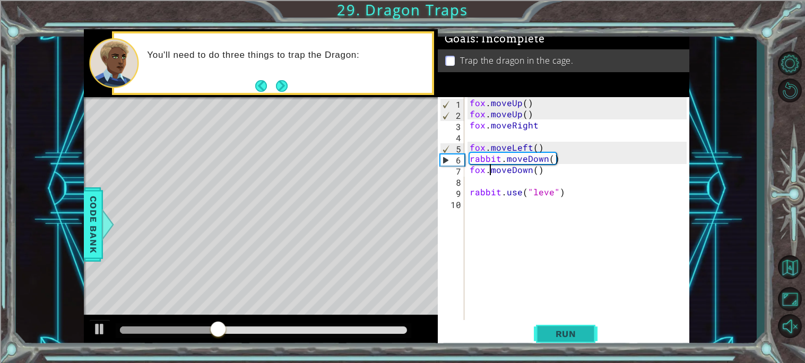
click at [570, 329] on span "Run" at bounding box center [566, 334] width 42 height 11
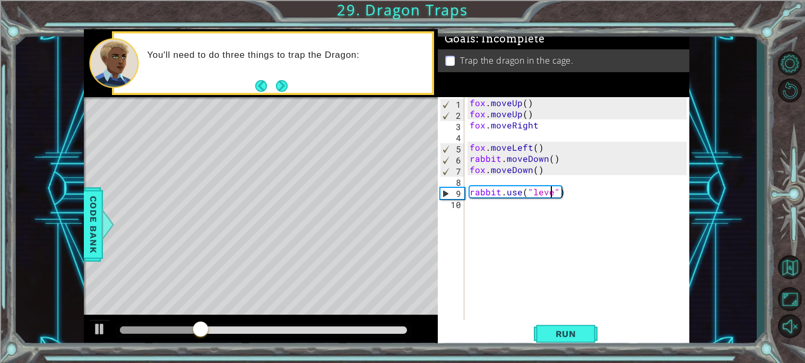
click at [551, 191] on div "fox . moveUp ( ) fox . moveUp ( ) fox . moveRight fox . moveLeft ( ) rabbit . m…" at bounding box center [580, 219] width 225 height 245
type textarea "rabbit.use("lever")"
click at [564, 156] on div "fox . moveUp ( ) fox . moveUp ( ) fox . moveRight fox . moveLeft ( ) rabbit . m…" at bounding box center [580, 219] width 225 height 245
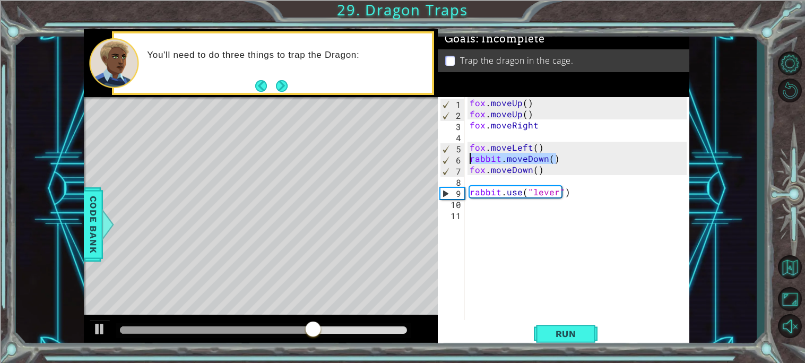
drag, startPoint x: 560, startPoint y: 158, endPoint x: 468, endPoint y: 159, distance: 92.4
click at [468, 159] on div "fox . moveUp ( ) fox . moveUp ( ) fox . moveRight fox . moveLeft ( ) rabbit . m…" at bounding box center [580, 219] width 225 height 245
click at [496, 157] on div "fox . moveUp ( ) fox . moveUp ( ) fox . moveRight fox . moveLeft ( ) rabbit . m…" at bounding box center [577, 208] width 219 height 223
click at [500, 155] on div "fox . moveUp ( ) fox . moveUp ( ) fox . moveRight fox . moveLeft ( ) rabbit . m…" at bounding box center [580, 219] width 225 height 245
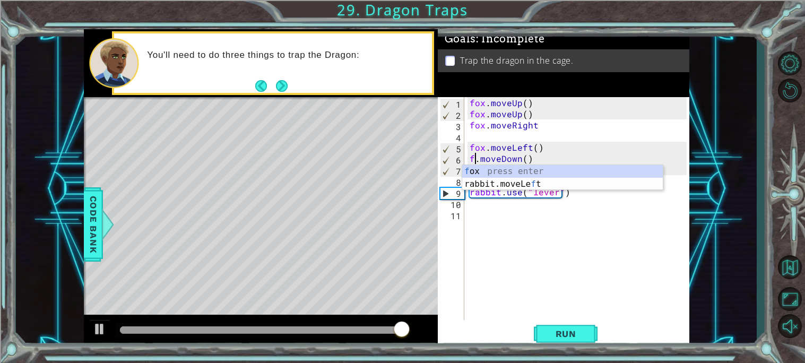
scroll to position [0, 1]
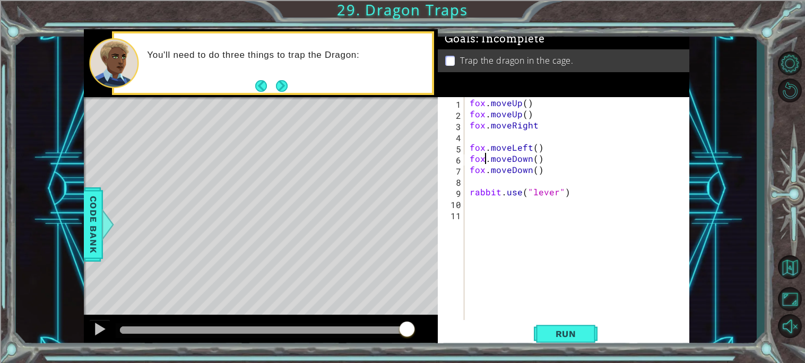
click at [552, 145] on div "fox . moveUp ( ) fox . moveUp ( ) fox . moveRight fox . moveLeft ( ) fox . move…" at bounding box center [580, 219] width 225 height 245
type textarea "fox.moveLeft()"
click at [586, 336] on span "Run" at bounding box center [566, 334] width 42 height 11
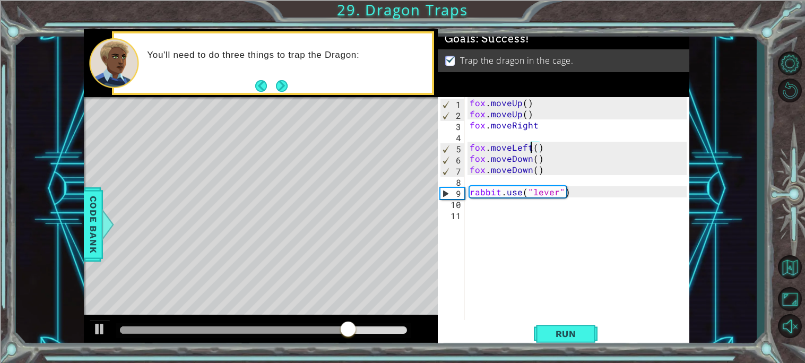
click at [531, 145] on div "fox . moveUp ( ) fox . moveUp ( ) fox . moveRight fox . moveLeft ( ) fox . move…" at bounding box center [580, 219] width 225 height 245
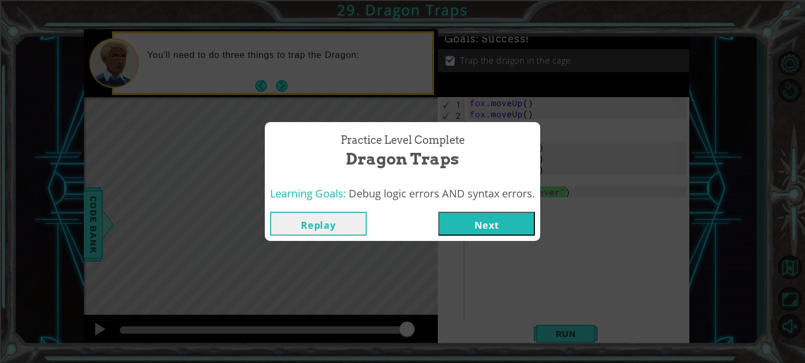
click at [511, 225] on button "Next" at bounding box center [487, 224] width 97 height 24
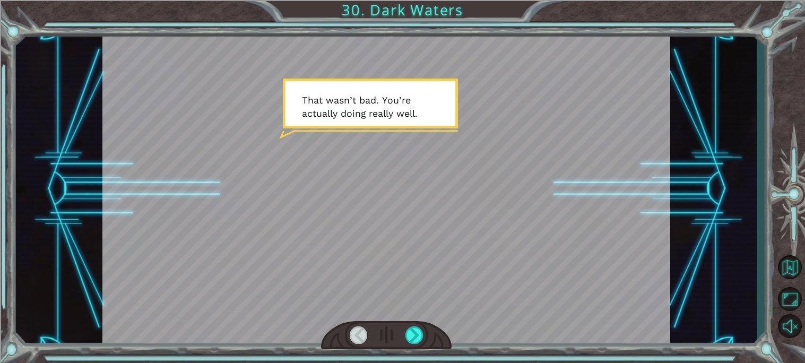
click at [423, 329] on div at bounding box center [386, 335] width 131 height 29
click at [422, 332] on div at bounding box center [415, 336] width 18 height 18
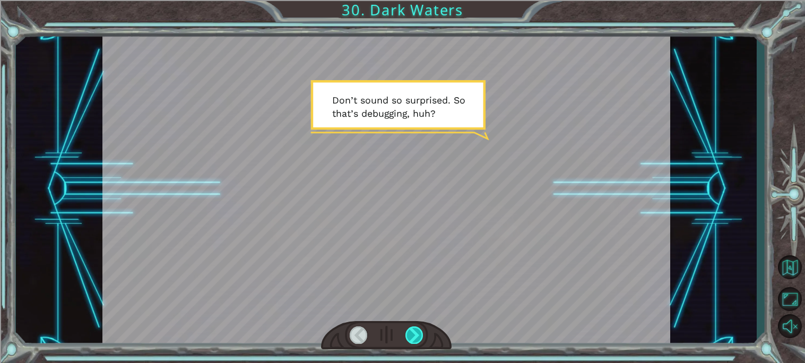
click at [422, 332] on div at bounding box center [415, 336] width 18 height 18
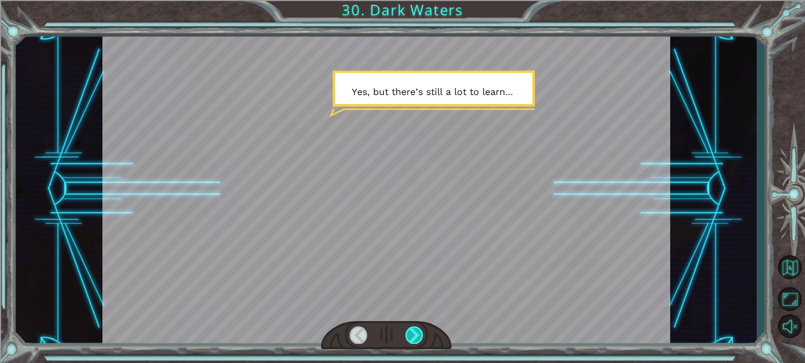
click at [422, 331] on div at bounding box center [415, 336] width 18 height 18
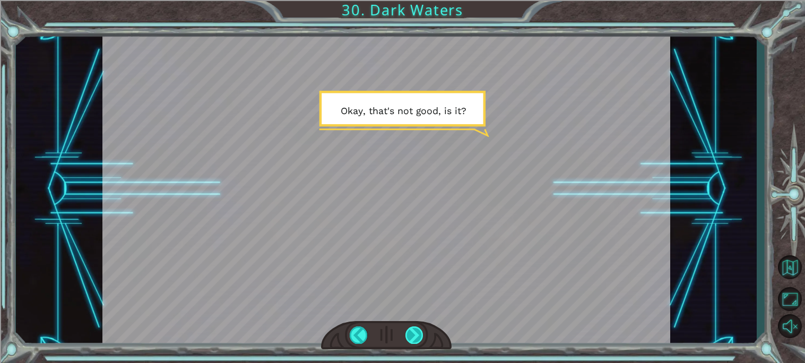
click at [422, 330] on div at bounding box center [415, 336] width 18 height 18
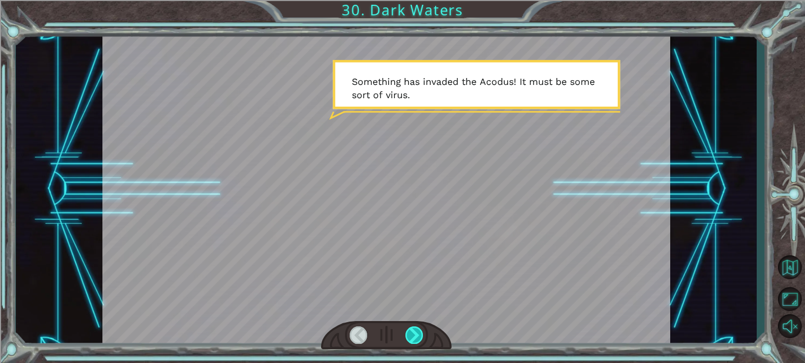
click at [423, 330] on div at bounding box center [415, 336] width 18 height 18
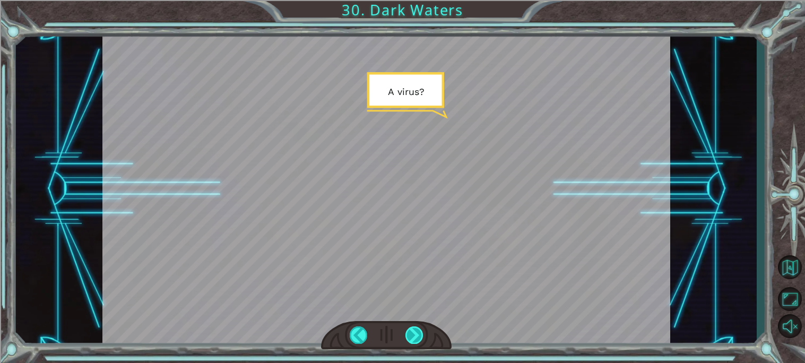
click at [423, 330] on div at bounding box center [415, 336] width 18 height 18
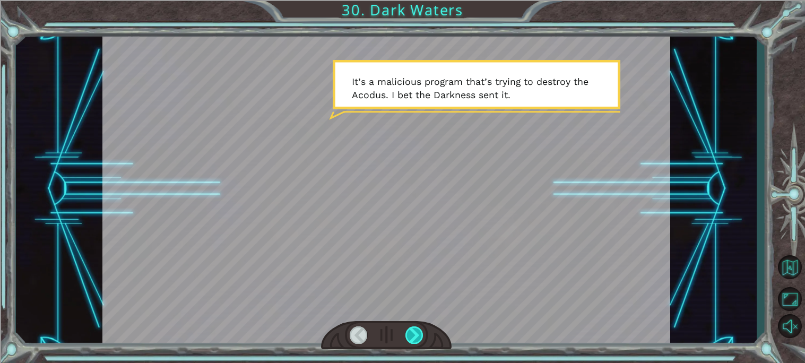
click at [423, 330] on div at bounding box center [415, 336] width 18 height 18
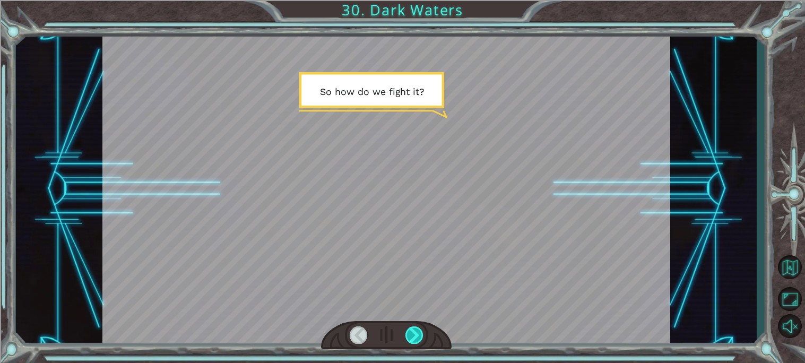
click at [423, 330] on div at bounding box center [415, 336] width 18 height 18
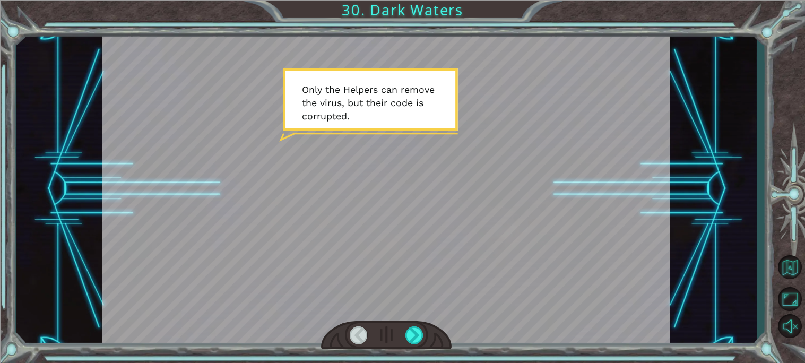
click at [424, 326] on div at bounding box center [386, 335] width 131 height 29
click at [426, 337] on div at bounding box center [386, 335] width 131 height 29
click at [420, 337] on div at bounding box center [415, 336] width 18 height 18
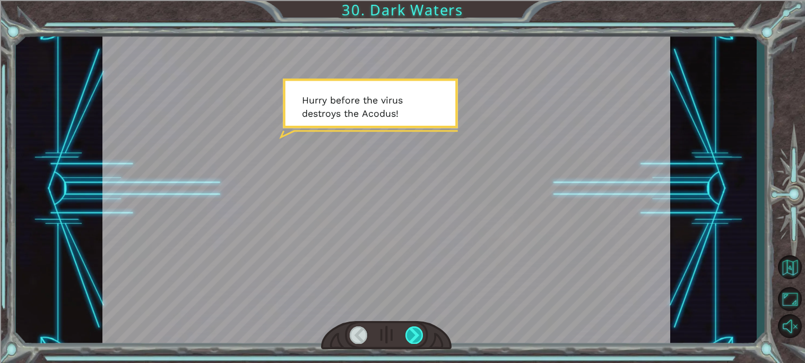
click at [420, 338] on div at bounding box center [415, 336] width 18 height 18
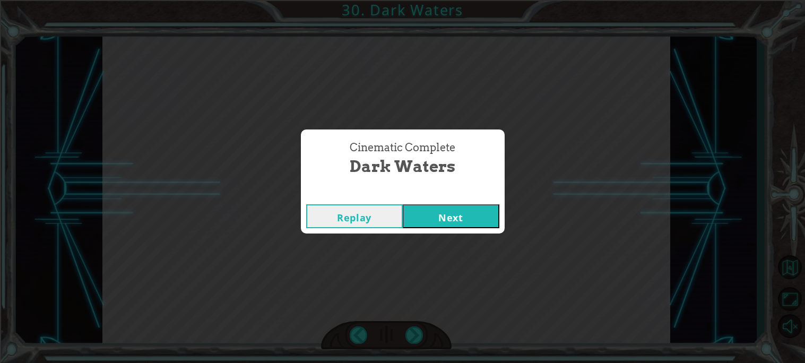
click at [452, 220] on button "Next" at bounding box center [451, 216] width 97 height 24
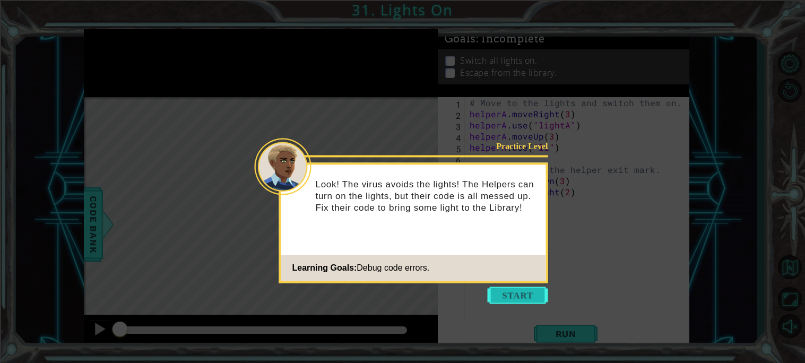
click at [509, 296] on button "Start" at bounding box center [518, 295] width 61 height 17
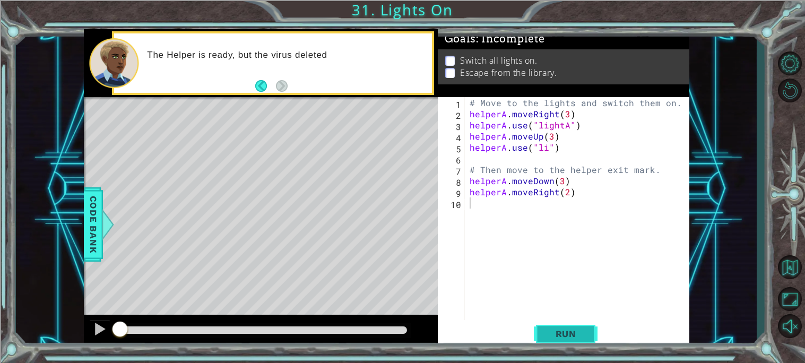
click at [570, 339] on span "Run" at bounding box center [566, 334] width 42 height 11
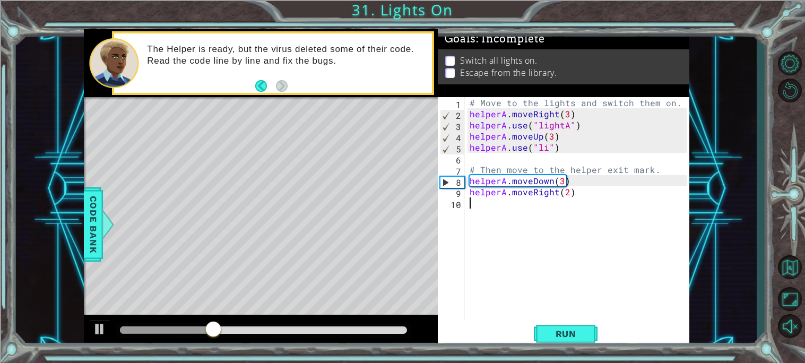
click at [543, 147] on div "# Move to the lights and switch them on. helperA . moveRight ( 3 ) helperA . us…" at bounding box center [580, 219] width 225 height 245
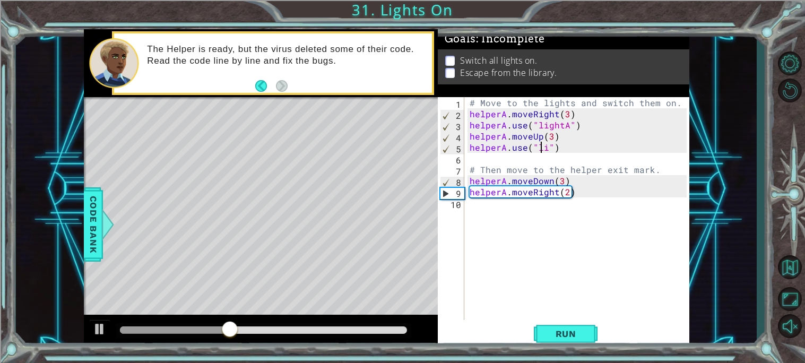
click at [547, 143] on div "# Move to the lights and switch them on. helperA . moveRight ( 3 ) helperA . us…" at bounding box center [580, 219] width 225 height 245
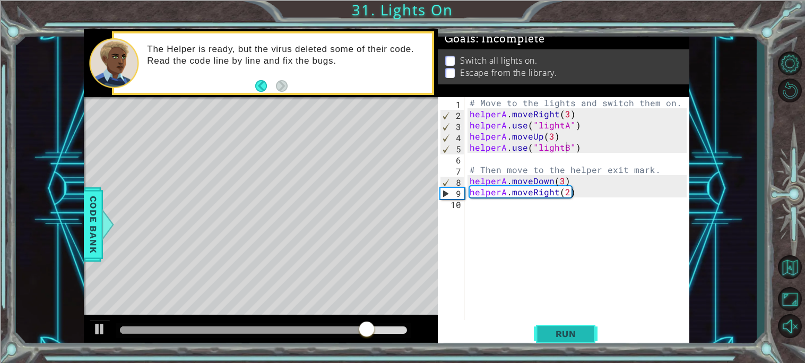
click at [579, 333] on span "Run" at bounding box center [566, 334] width 42 height 11
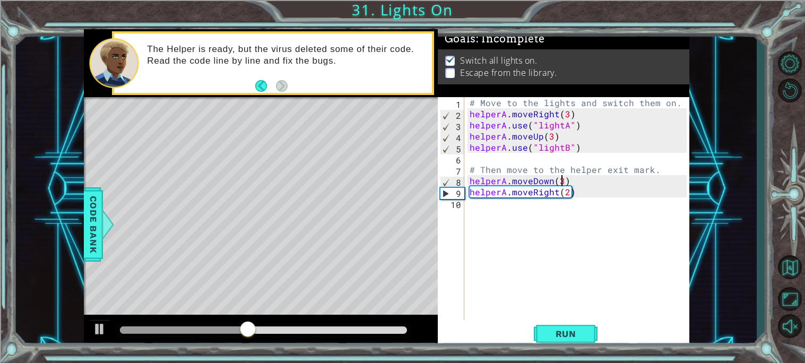
click at [563, 178] on div "# Move to the lights and switch them on. helperA . moveRight ( 3 ) helperA . us…" at bounding box center [580, 219] width 225 height 245
type textarea "helperA.moveDown(3)"
click at [564, 200] on div "# Move to the lights and switch them on. helperA . moveRight ( 3 ) helperA . us…" at bounding box center [580, 219] width 225 height 245
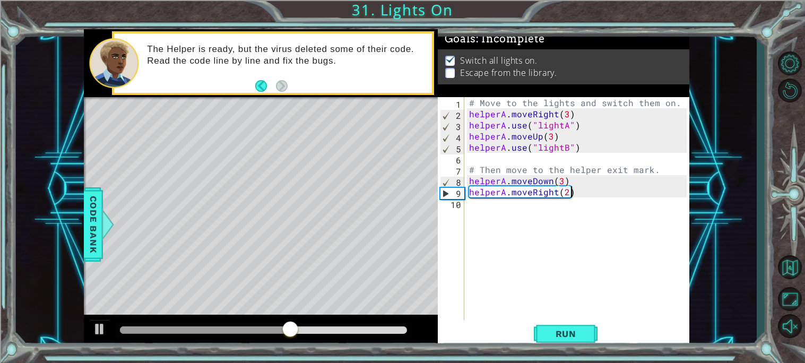
click at [560, 180] on div "# Move to the lights and switch them on. helperA . moveRight ( 3 ) helperA . us…" at bounding box center [579, 219] width 225 height 245
type textarea "helperA.moveDown()"
click at [575, 338] on span "Run" at bounding box center [566, 334] width 42 height 11
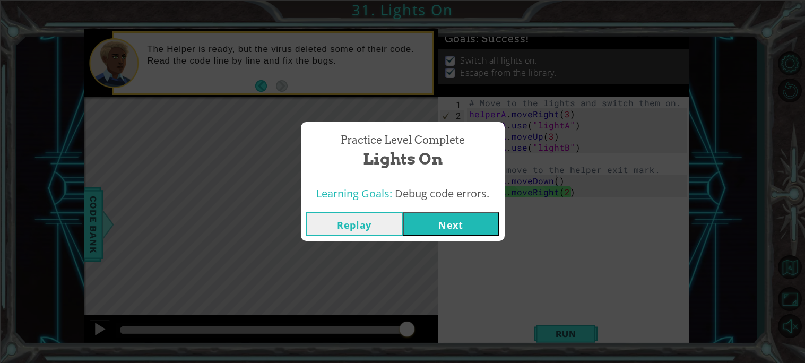
click at [482, 230] on button "Next" at bounding box center [451, 224] width 97 height 24
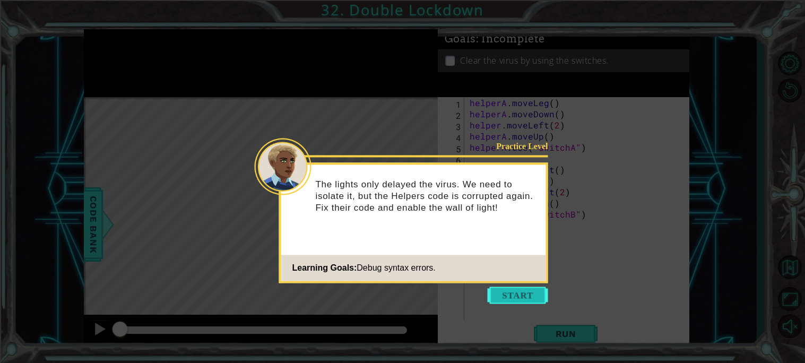
click at [514, 299] on button "Start" at bounding box center [518, 295] width 61 height 17
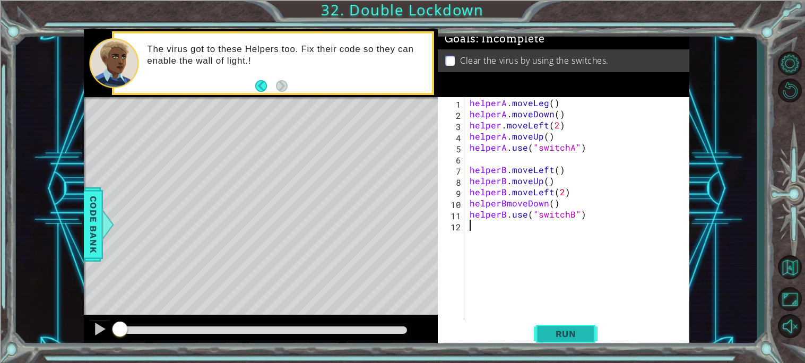
click at [583, 339] on button "Run" at bounding box center [566, 333] width 64 height 25
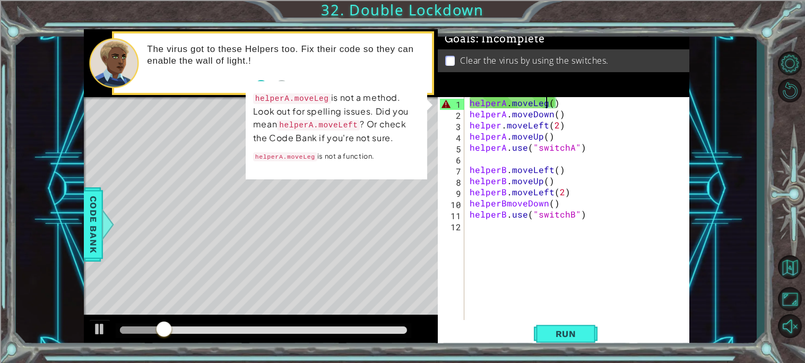
click at [544, 98] on div "helperA . moveLeg ( ) helperA . moveDown ( ) helper . moveLeft ( 2 ) helperA . …" at bounding box center [580, 219] width 225 height 245
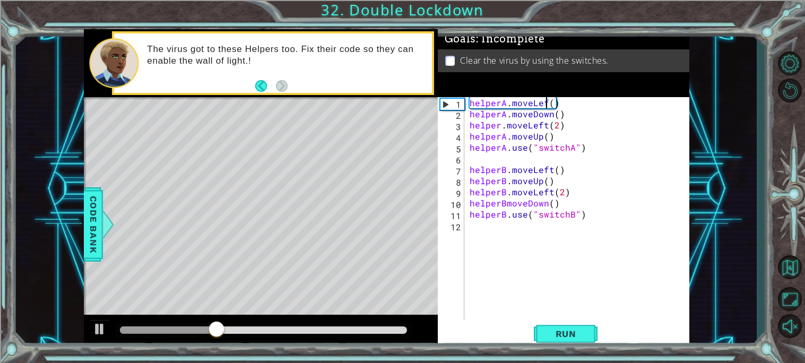
scroll to position [0, 5]
click at [577, 330] on span "Run" at bounding box center [566, 334] width 42 height 11
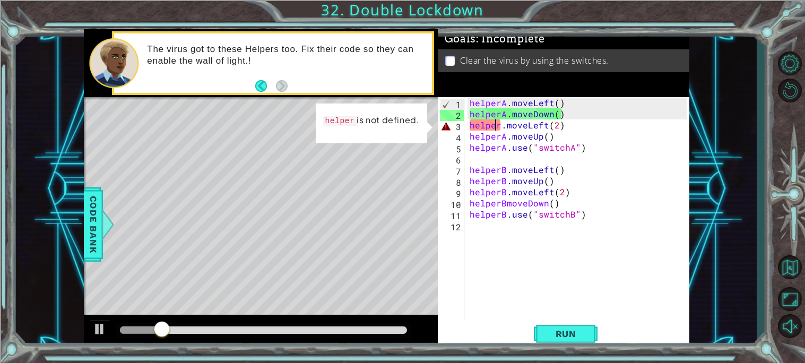
click at [496, 125] on div "helperA . moveLeft ( ) helperA . moveDown ( ) helper . moveLeft ( 2 ) helperA .…" at bounding box center [580, 219] width 225 height 245
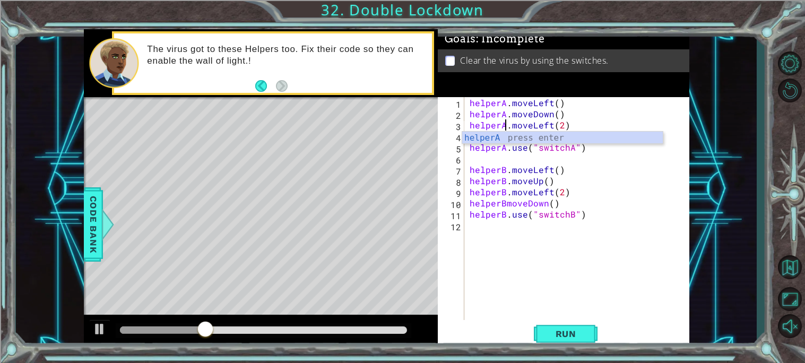
scroll to position [0, 2]
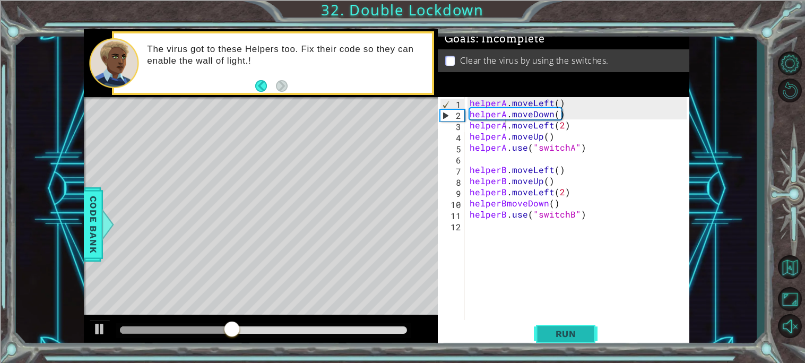
click at [573, 329] on span "Run" at bounding box center [566, 334] width 42 height 11
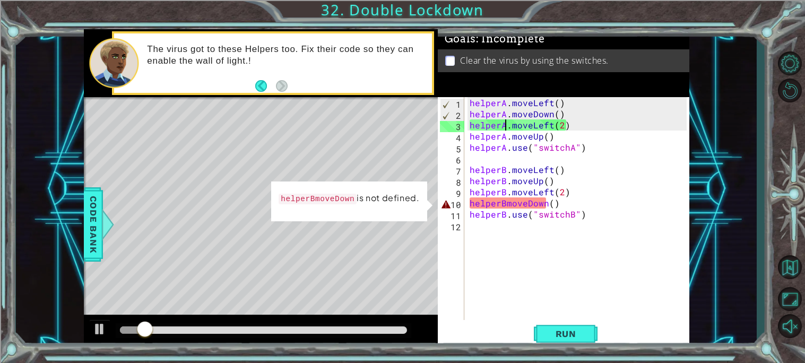
click at [543, 207] on div "helperA . moveLeft ( ) helperA . moveDown ( ) helperA . moveLeft ( 2 ) helperA …" at bounding box center [580, 219] width 225 height 245
click at [507, 203] on div "helperA . moveLeft ( ) helperA . moveDown ( ) helperA . moveLeft ( 2 ) helperA …" at bounding box center [580, 219] width 225 height 245
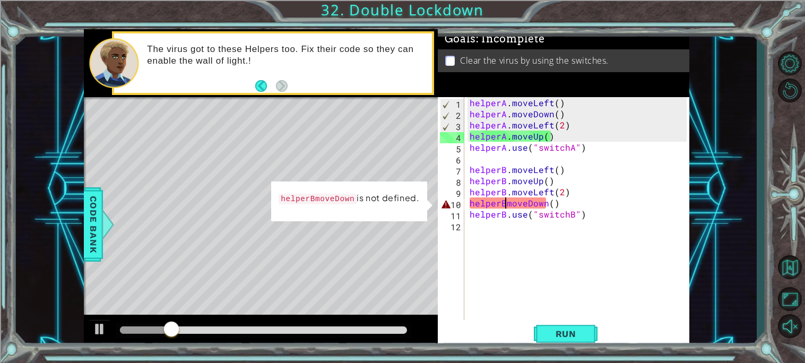
scroll to position [0, 2]
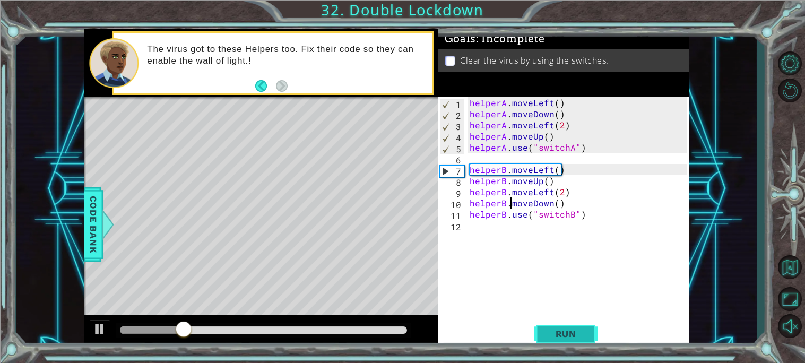
type textarea "helperB.moveDown()"
click at [573, 329] on span "Run" at bounding box center [566, 334] width 42 height 11
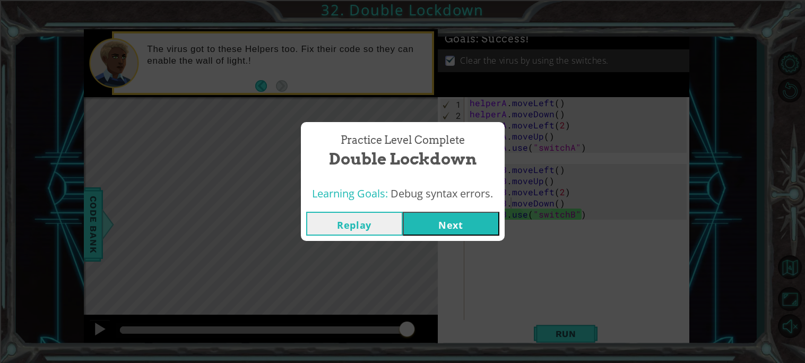
click at [450, 214] on button "Next" at bounding box center [451, 224] width 97 height 24
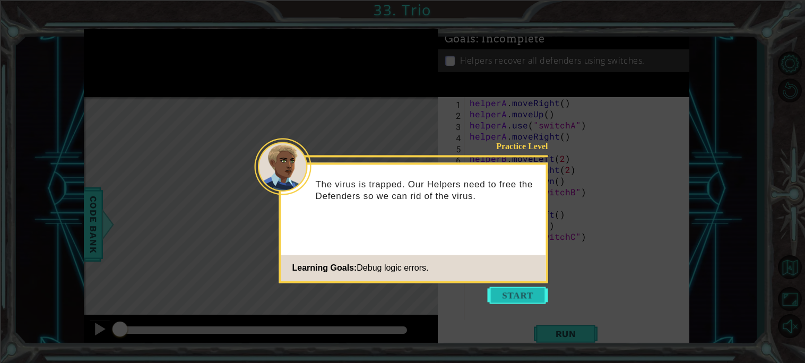
click at [535, 297] on button "Start" at bounding box center [518, 295] width 61 height 17
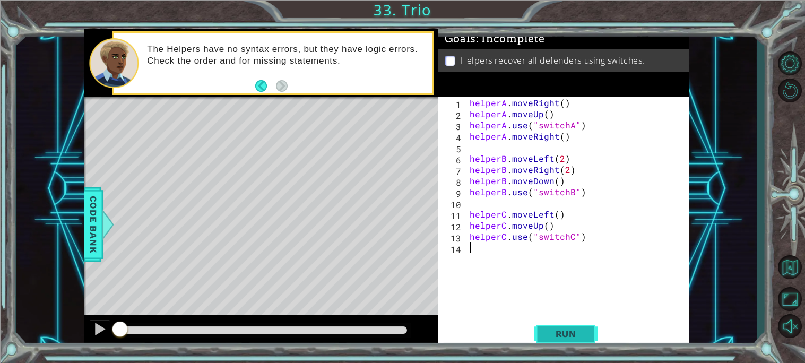
click at [560, 336] on span "Run" at bounding box center [566, 334] width 42 height 11
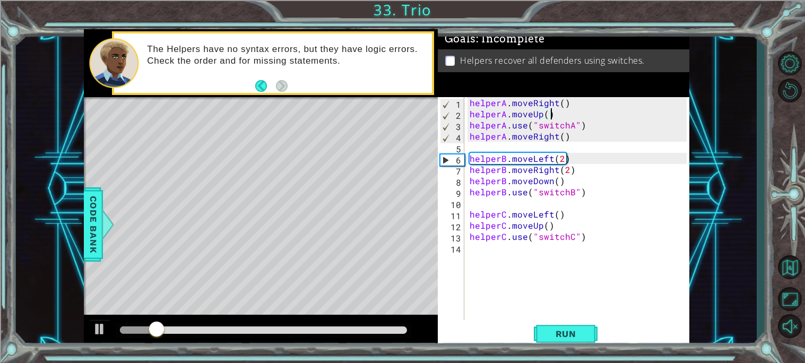
click at [565, 110] on div "helperA . moveRight ( ) helperA . moveUp ( ) helperA . use ( "switchA" ) helper…" at bounding box center [580, 219] width 225 height 245
type textarea "helperA.moveUp()"
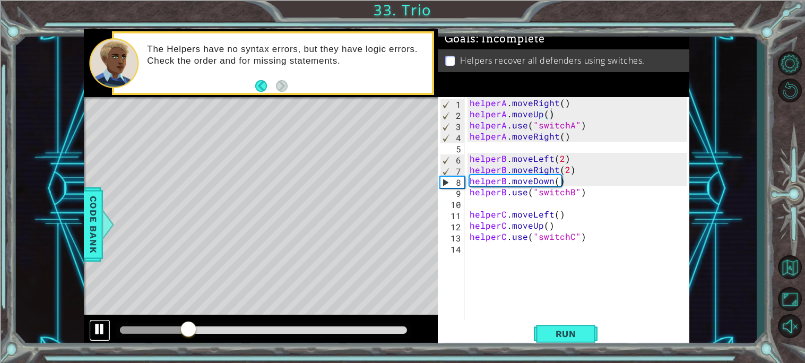
click at [100, 333] on div at bounding box center [100, 329] width 14 height 14
click at [553, 109] on div "helperA . moveRight ( ) helperA . moveUp ( ) helperA . use ( "switchA" ) helper…" at bounding box center [580, 219] width 225 height 245
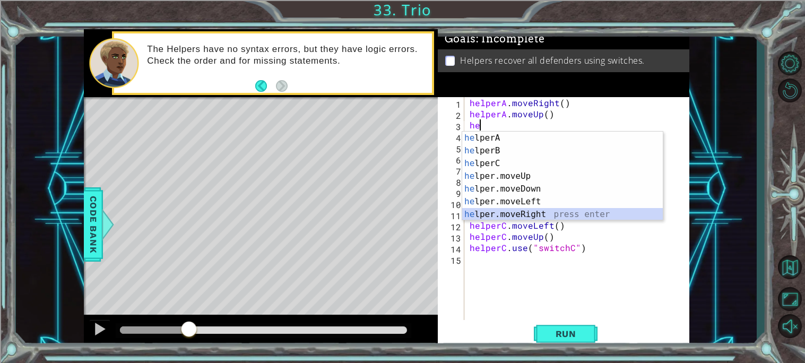
click at [594, 219] on div "he lperA press enter he lperB press enter he lperC press enter he lper.moveUp p…" at bounding box center [562, 189] width 201 height 115
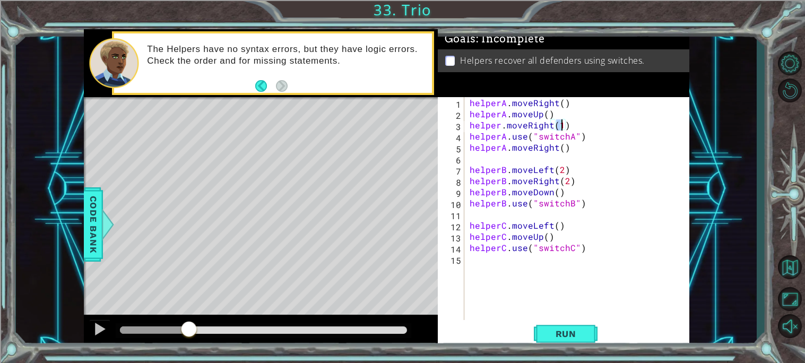
click at [500, 124] on div "helperA . moveRight ( ) helperA . moveUp ( ) helper . moveRight ( 1 ) helperA .…" at bounding box center [580, 219] width 225 height 245
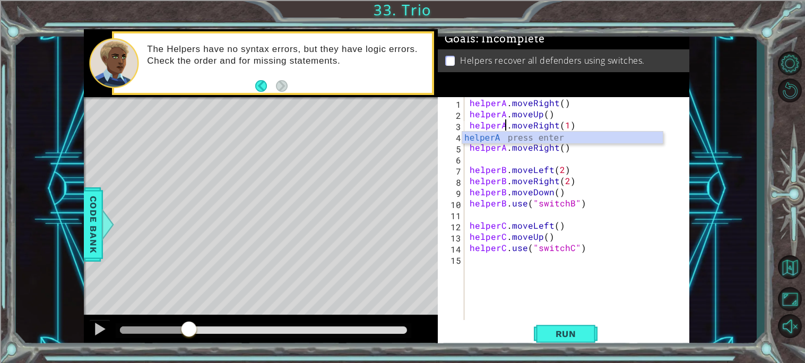
scroll to position [0, 2]
click at [559, 337] on span "Run" at bounding box center [566, 334] width 42 height 11
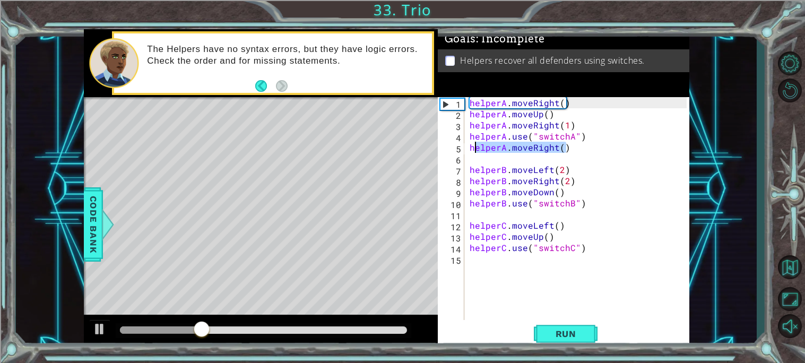
drag, startPoint x: 576, startPoint y: 145, endPoint x: 463, endPoint y: 148, distance: 112.6
click at [463, 148] on div "helperA.moveRight(1) 1 2 3 4 5 6 7 8 9 10 11 12 13 14 15 helperA . moveRight ( …" at bounding box center [562, 208] width 249 height 223
type textarea "helperA.moveRight()"
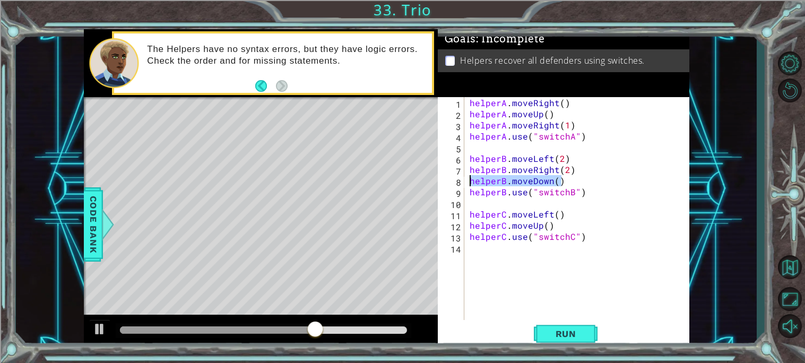
drag, startPoint x: 563, startPoint y: 182, endPoint x: 454, endPoint y: 185, distance: 108.9
click at [454, 185] on div "helperA.use("switchA") 1 2 3 4 5 6 7 8 9 10 11 12 13 14 helperA . moveRight ( )…" at bounding box center [562, 208] width 249 height 223
type textarea "helperB.moveDown()"
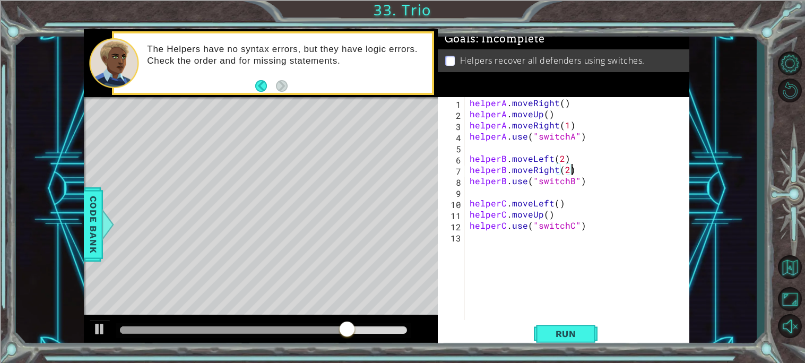
click at [577, 158] on div "helperA . moveRight ( ) helperA . moveUp ( ) helperA . moveRight ( 1 ) helperA …" at bounding box center [580, 219] width 225 height 245
type textarea "helperB.moveLeft(2)"
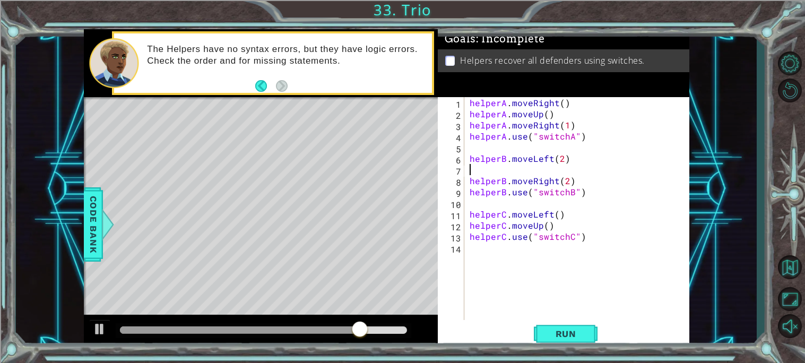
paste textarea "helperB.moveDown()"
click at [565, 336] on span "Run" at bounding box center [566, 334] width 42 height 11
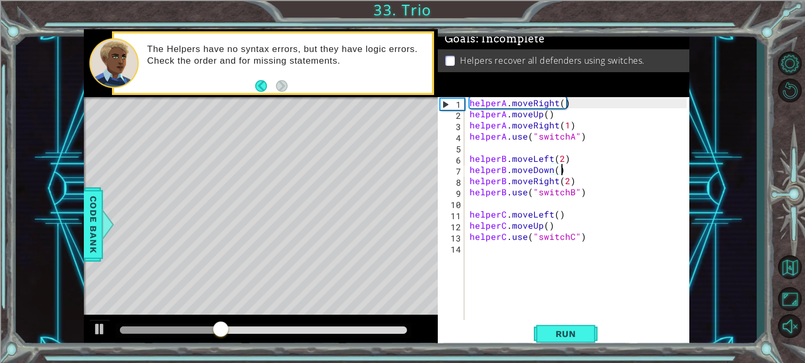
click at [564, 224] on div "helperA . moveRight ( ) helperA . moveUp ( ) helperA . moveRight ( 1 ) helperA …" at bounding box center [580, 219] width 225 height 245
type textarea "helperC.moveUp()"
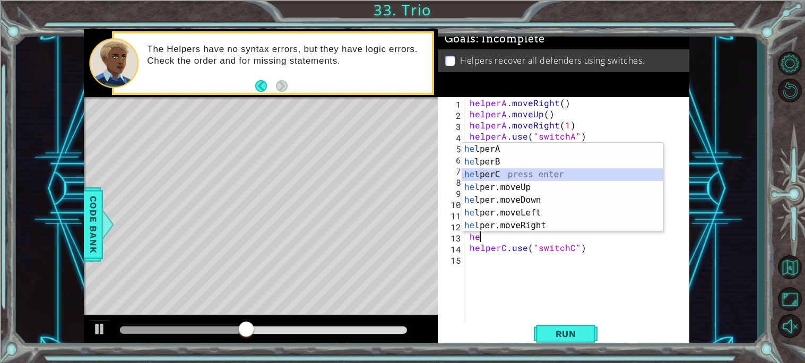
click at [584, 173] on div "he lperA press enter he lperB press enter he lperC press enter he lper.moveUp p…" at bounding box center [562, 200] width 201 height 115
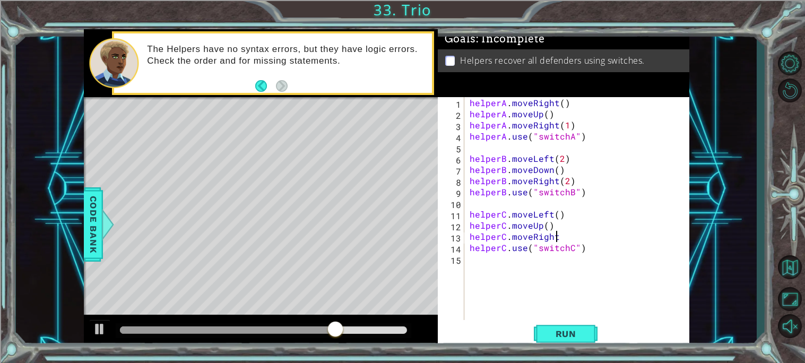
scroll to position [0, 5]
type textarea "helperC.moveRight()"
click at [586, 327] on button "Run" at bounding box center [566, 333] width 64 height 25
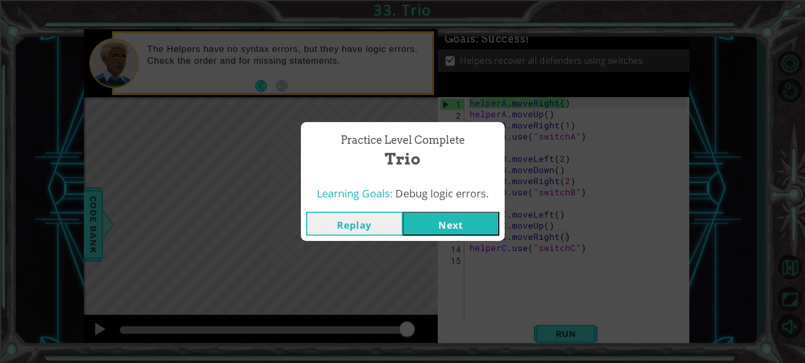
click at [471, 232] on button "Next" at bounding box center [451, 224] width 97 height 24
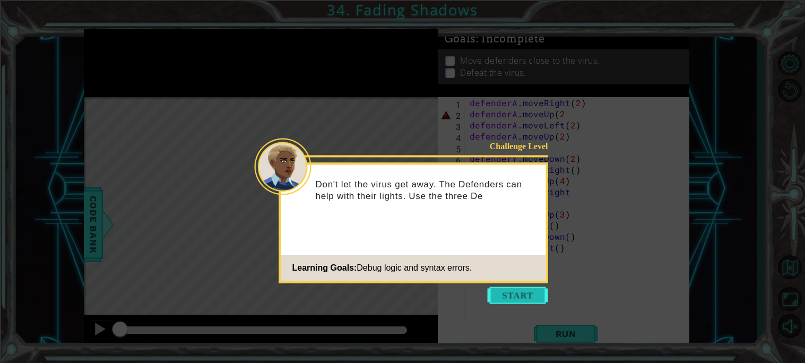
click at [518, 295] on button "Start" at bounding box center [518, 295] width 61 height 17
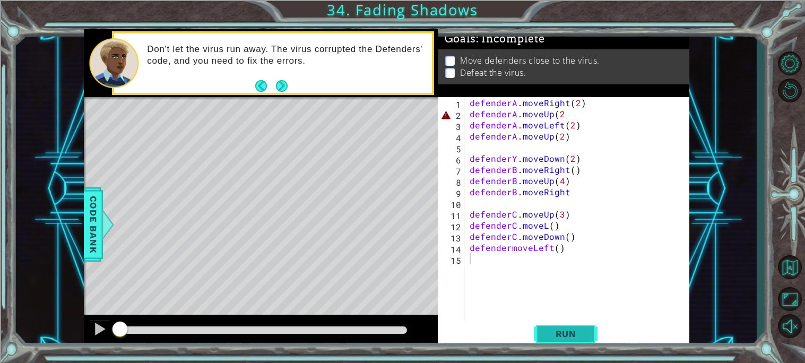
click at [555, 339] on span "Run" at bounding box center [566, 334] width 42 height 11
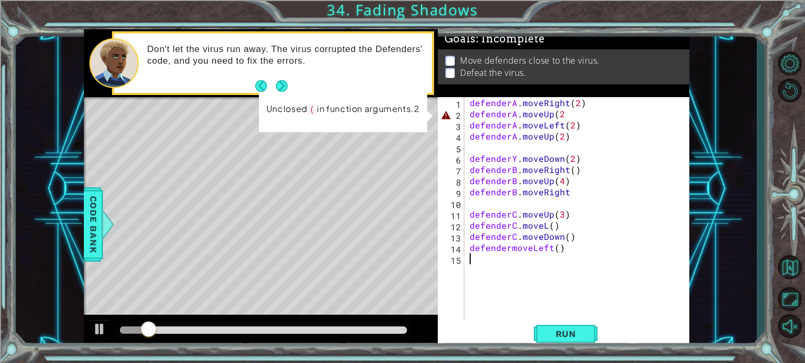
click at [566, 113] on div "defenderA . moveRight ( 2 ) defenderA . moveUp ( 2 defenderA . moveLeft ( 2 ) d…" at bounding box center [580, 219] width 225 height 245
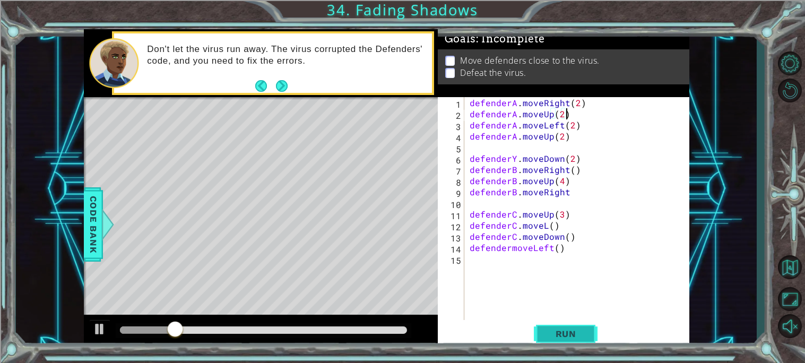
click at [568, 329] on span "Run" at bounding box center [566, 334] width 42 height 11
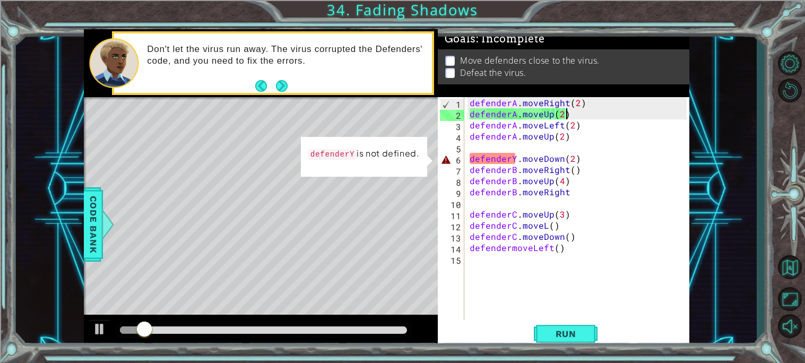
click at [516, 156] on div "defenderA . moveRight ( 2 ) defenderA . moveUp ( 2 ) defenderA . moveLeft ( 2 )…" at bounding box center [580, 219] width 225 height 245
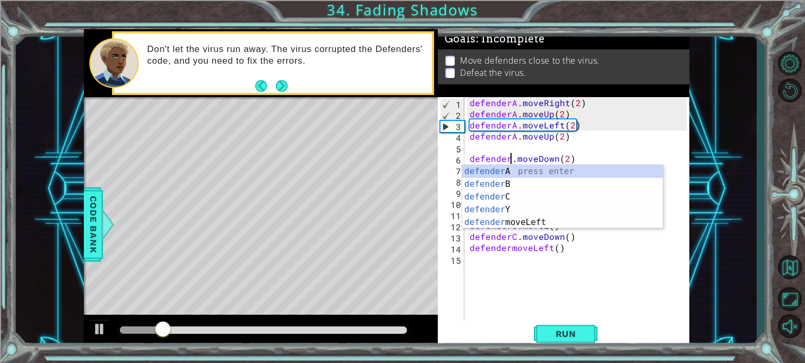
scroll to position [0, 2]
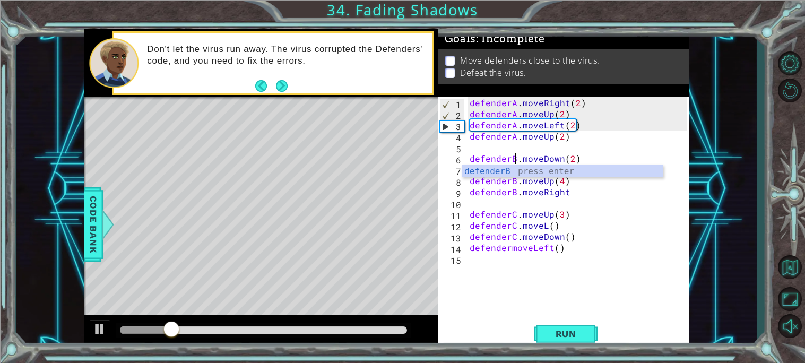
click at [547, 251] on div "defenderA . moveRight ( 2 ) defenderA . moveUp ( 2 ) defenderA . moveLeft ( 2 )…" at bounding box center [580, 219] width 225 height 245
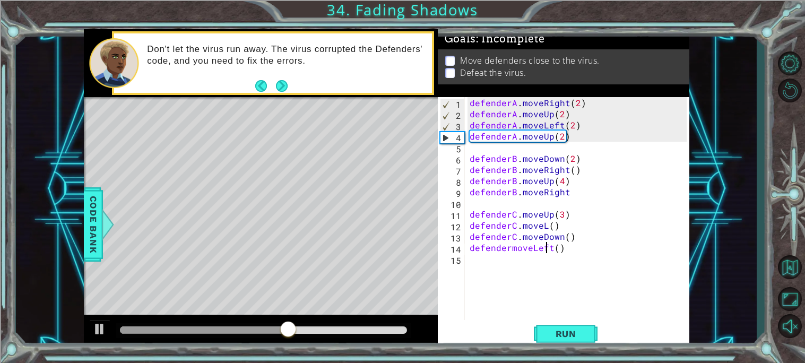
click at [82, 214] on div "1 ההההההההההההההההההההההההההההההההההההההההההההההההההההההההההההההההההההההההההההה…" at bounding box center [386, 189] width 741 height 320
click at [92, 219] on span "Code Bank" at bounding box center [93, 224] width 17 height 65
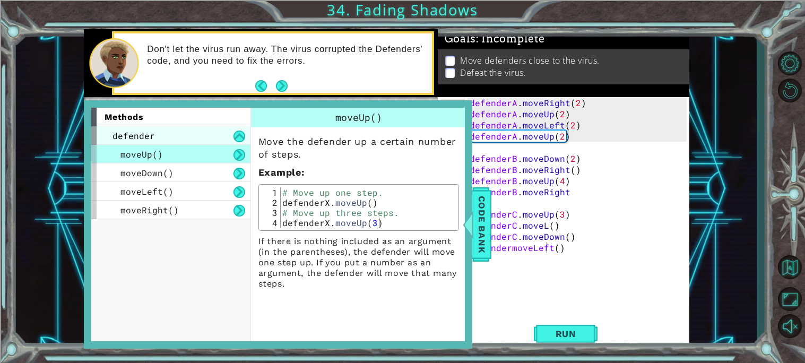
click at [147, 131] on span "defender" at bounding box center [134, 135] width 42 height 11
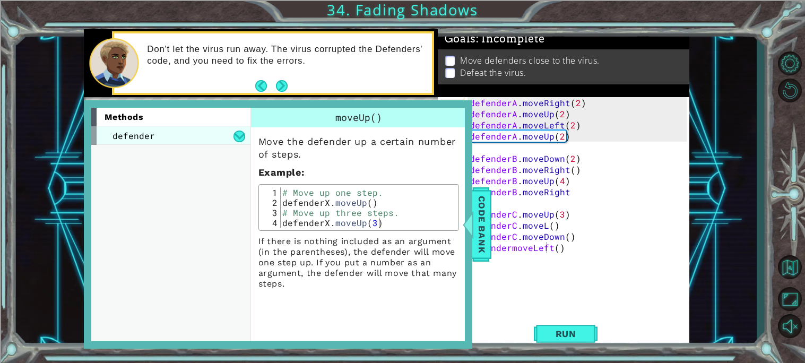
click at [147, 133] on span "defender" at bounding box center [134, 135] width 42 height 11
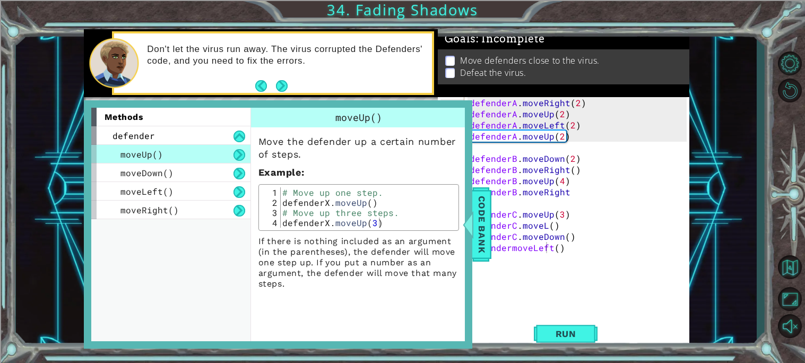
click at [593, 193] on div "defenderA . moveRight ( 2 ) defenderA . moveUp ( 2 ) defenderA . moveLeft ( 2 )…" at bounding box center [580, 219] width 225 height 245
click at [479, 196] on span "Code Bank" at bounding box center [482, 224] width 17 height 65
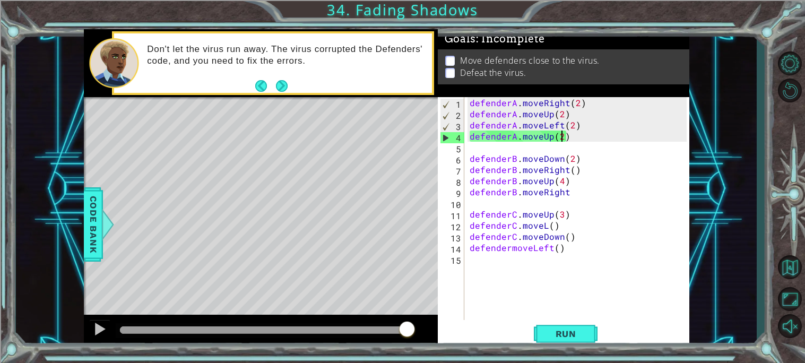
click at [563, 134] on div "defenderA . moveRight ( 2 ) defenderA . moveUp ( 2 ) defenderA . moveLeft ( 2 )…" at bounding box center [580, 219] width 225 height 245
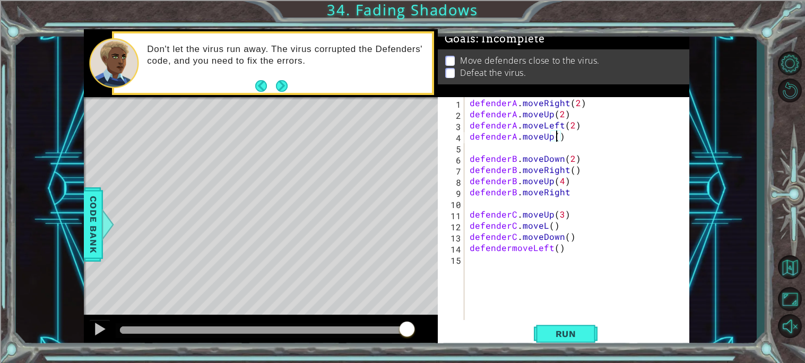
click at [549, 227] on div "defenderA . moveRight ( 2 ) defenderA . moveUp ( 2 ) defenderA . moveLeft ( 2 )…" at bounding box center [580, 219] width 225 height 245
click at [507, 248] on div "defenderA . moveRight ( 2 ) defenderA . moveUp ( 2 ) defenderA . moveLeft ( 2 )…" at bounding box center [580, 219] width 225 height 245
click at [511, 248] on div "defenderA . moveRight ( 2 ) defenderA . moveUp ( 2 ) defenderA . moveLeft ( 2 )…" at bounding box center [580, 219] width 225 height 245
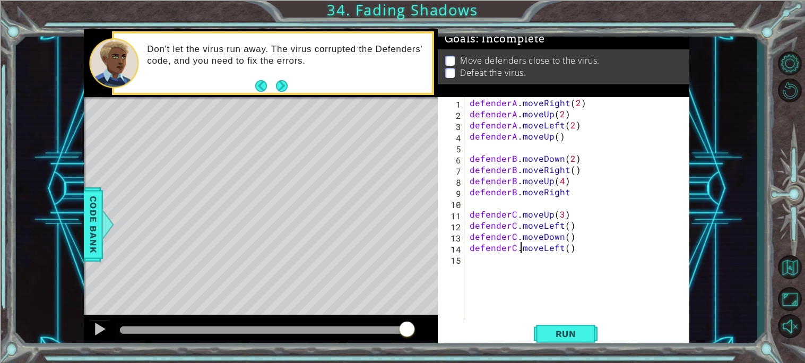
scroll to position [0, 3]
click at [585, 334] on span "Run" at bounding box center [566, 334] width 42 height 11
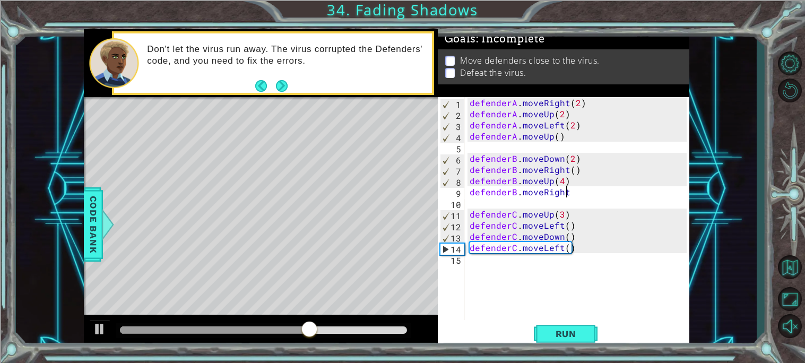
click at [596, 192] on div "defenderA . moveRight ( 2 ) defenderA . moveUp ( 2 ) defenderA . moveLeft ( 2 )…" at bounding box center [580, 219] width 225 height 245
type textarea "defenderB.moveRight()"
click at [578, 329] on span "Run" at bounding box center [566, 334] width 42 height 11
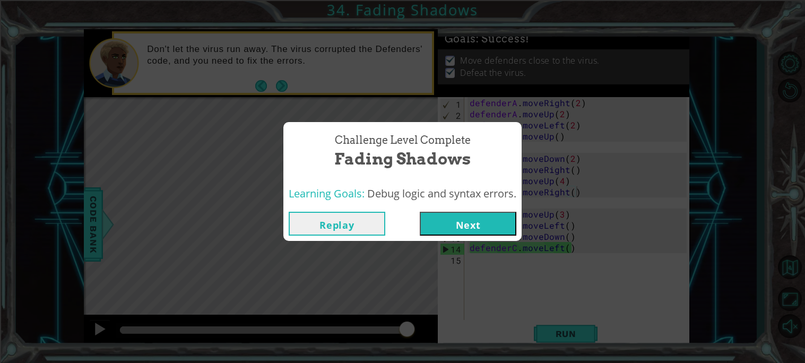
click at [490, 222] on button "Next" at bounding box center [468, 224] width 97 height 24
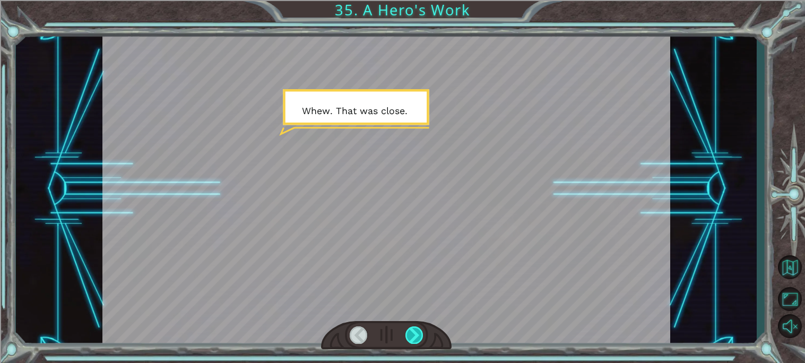
click at [406, 340] on div at bounding box center [415, 336] width 18 height 18
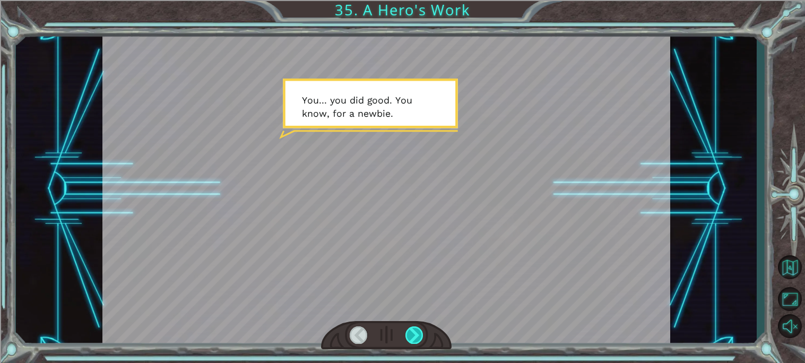
click at [406, 340] on div at bounding box center [415, 336] width 18 height 18
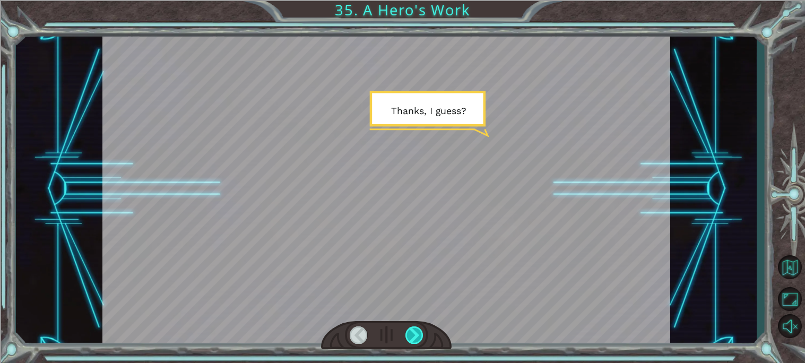
click at [406, 340] on div at bounding box center [415, 336] width 18 height 18
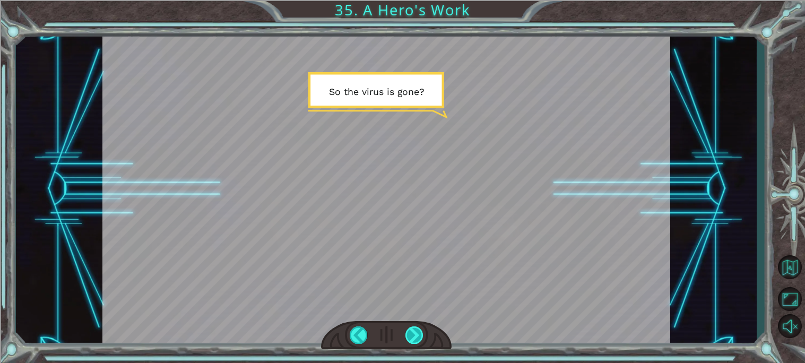
click at [406, 340] on div at bounding box center [415, 336] width 18 height 18
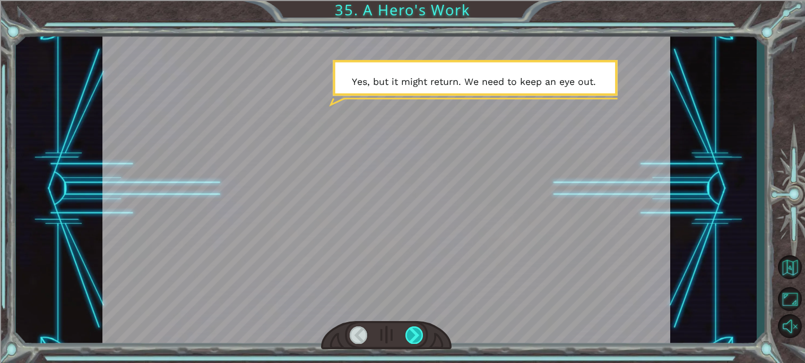
click at [406, 340] on div at bounding box center [415, 336] width 18 height 18
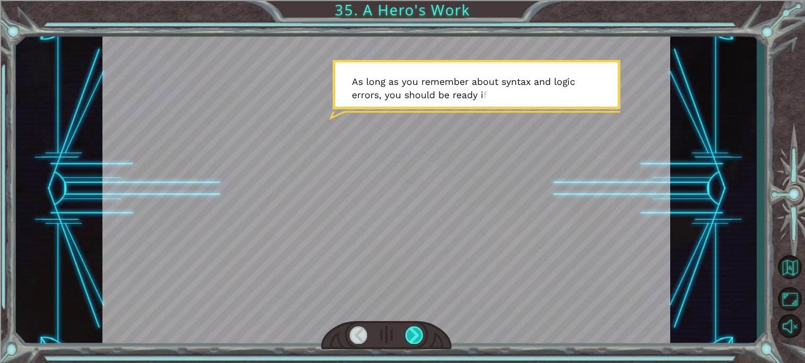
click at [406, 340] on div at bounding box center [415, 336] width 18 height 18
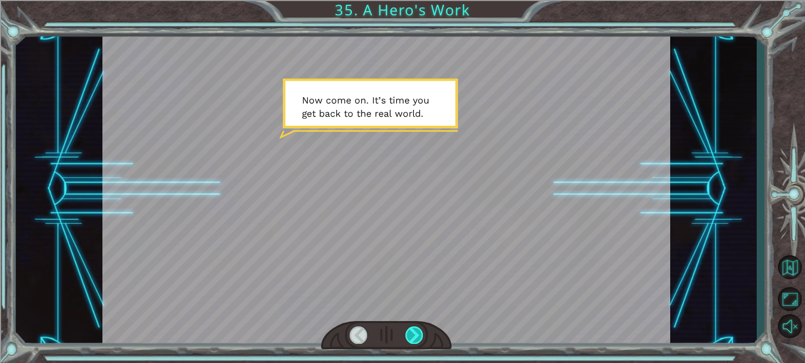
click at [406, 340] on div at bounding box center [415, 336] width 18 height 18
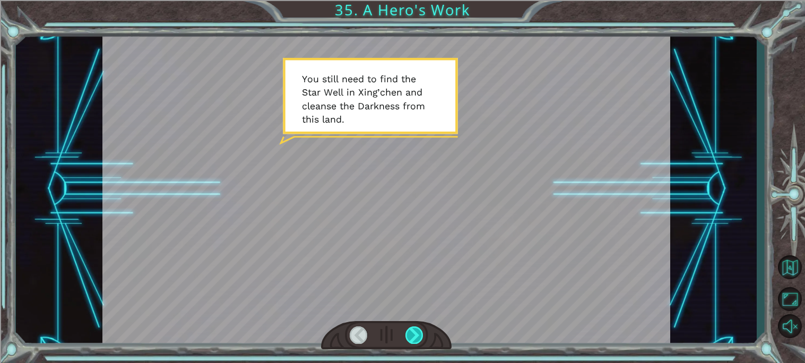
click at [406, 340] on div at bounding box center [415, 336] width 18 height 18
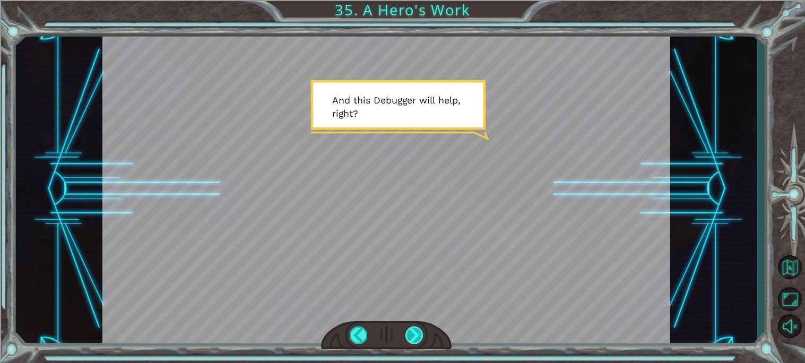
click at [406, 340] on div at bounding box center [415, 336] width 18 height 18
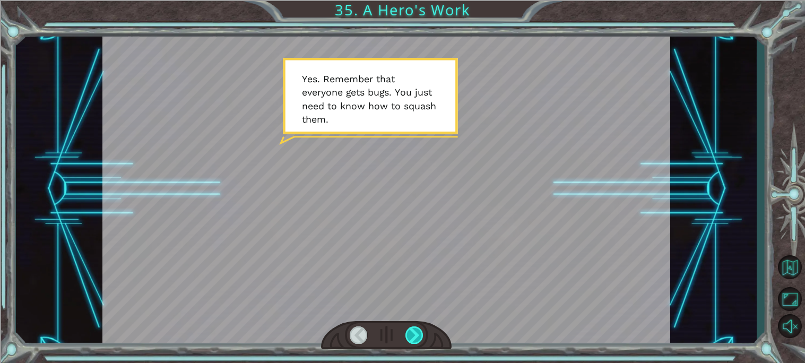
click at [406, 340] on div at bounding box center [415, 336] width 18 height 18
